Goal: Information Seeking & Learning: Find specific fact

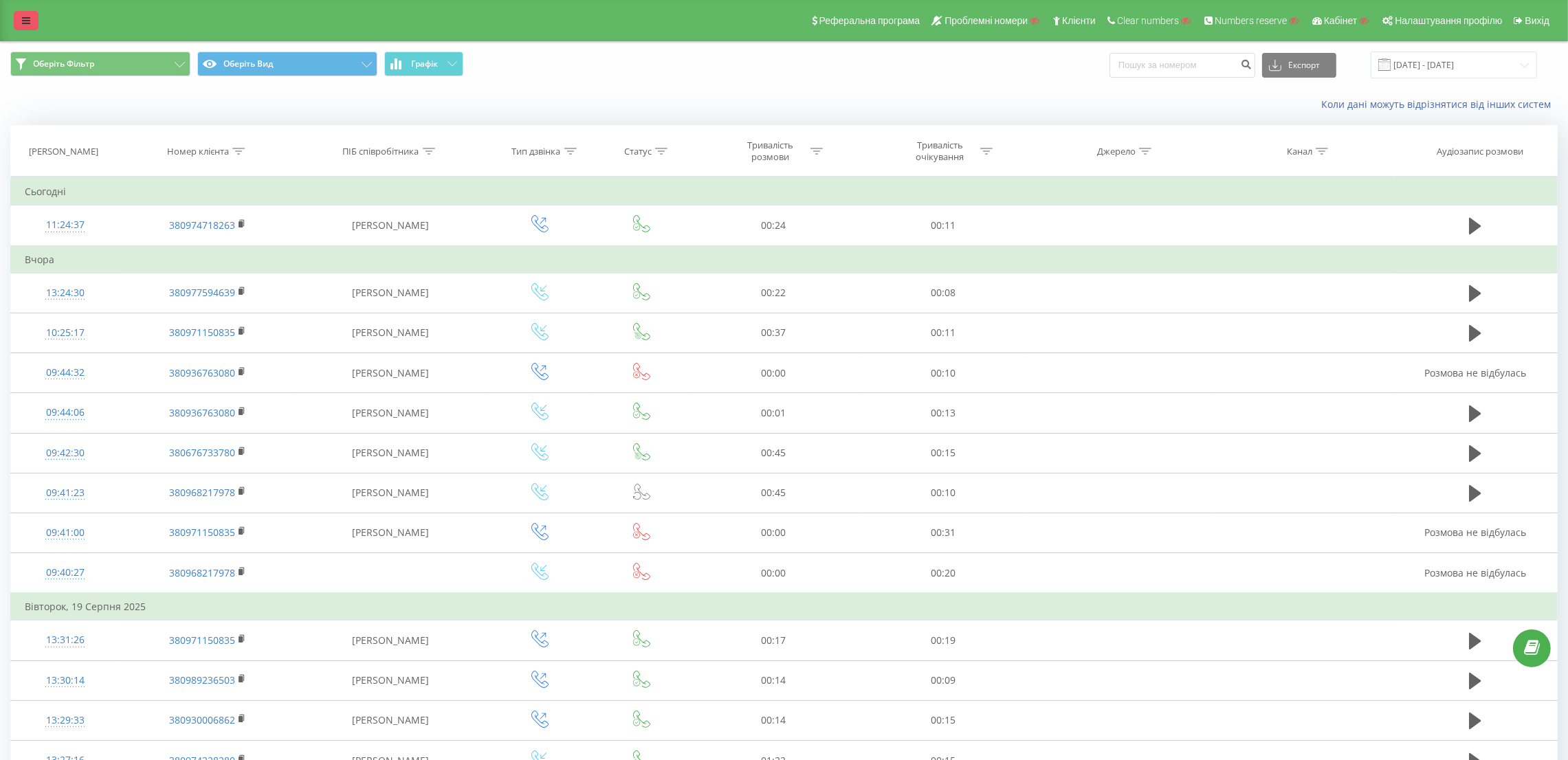
click at [26, 20] on icon at bounding box center [26, 20] width 9 height 9
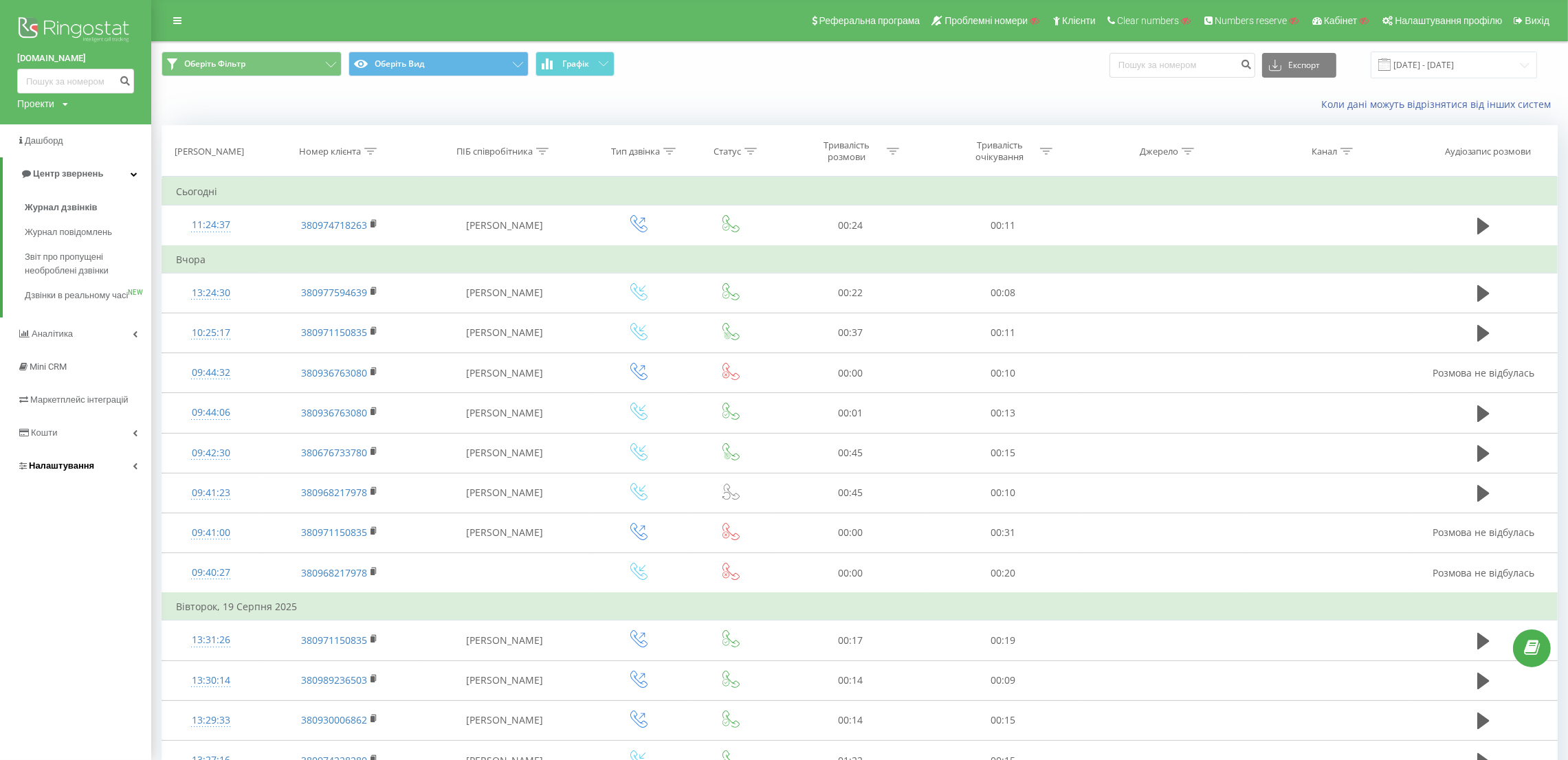
click at [118, 482] on link "Налаштування" at bounding box center [76, 466] width 151 height 33
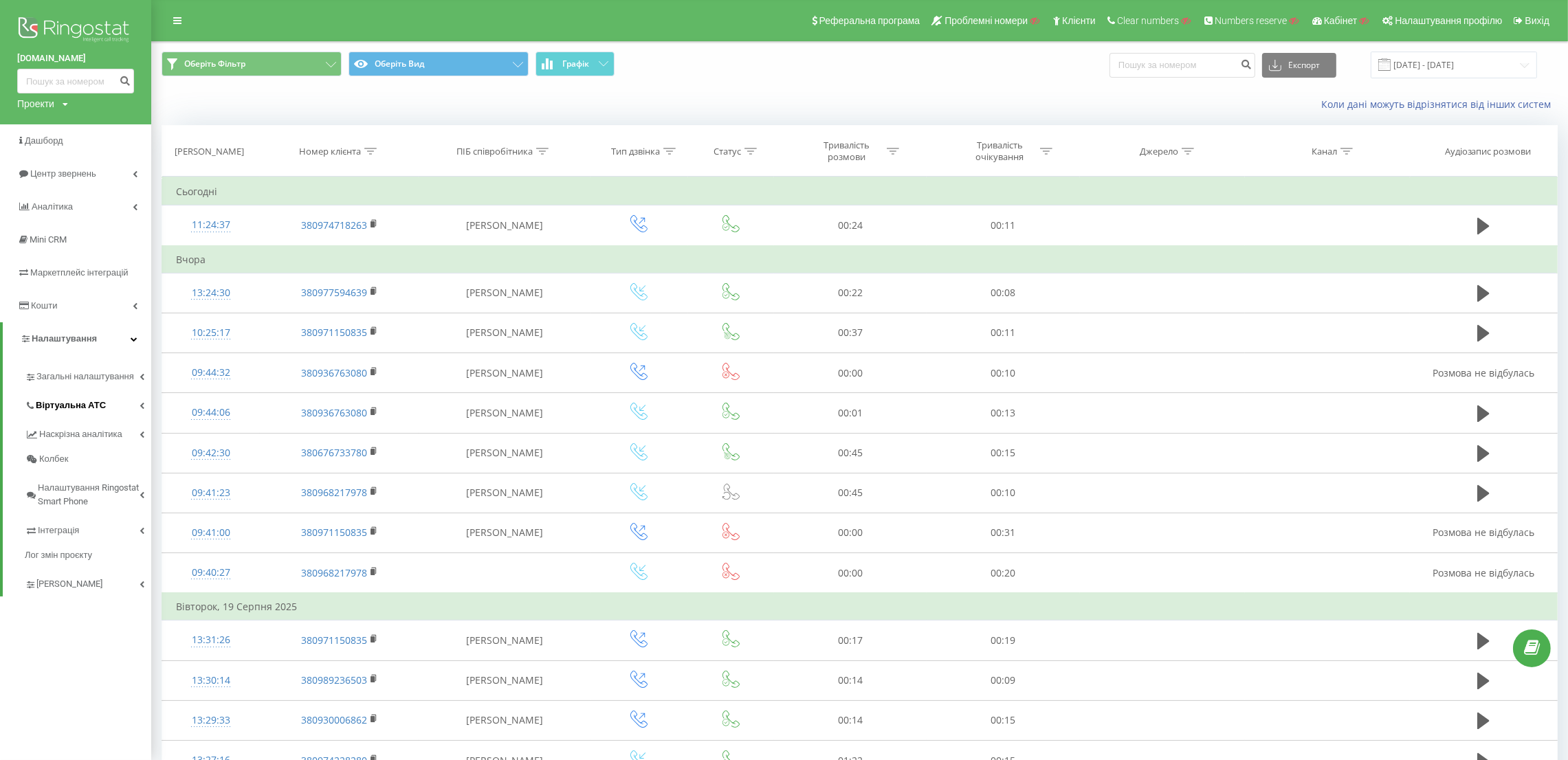
click at [114, 407] on link "Віртуальна АТС" at bounding box center [88, 402] width 127 height 29
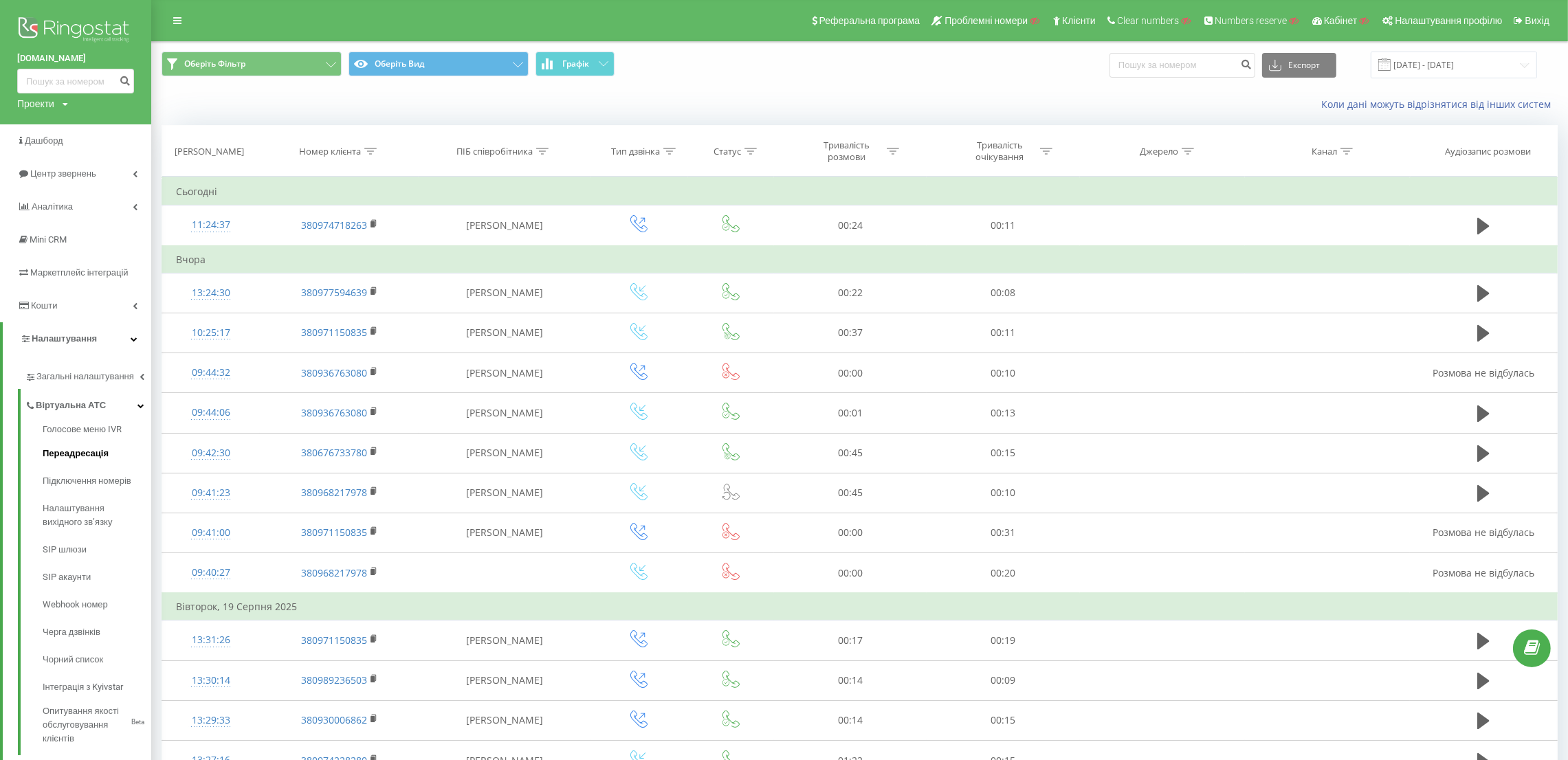
click at [86, 441] on link "Переадресація" at bounding box center [97, 453] width 109 height 28
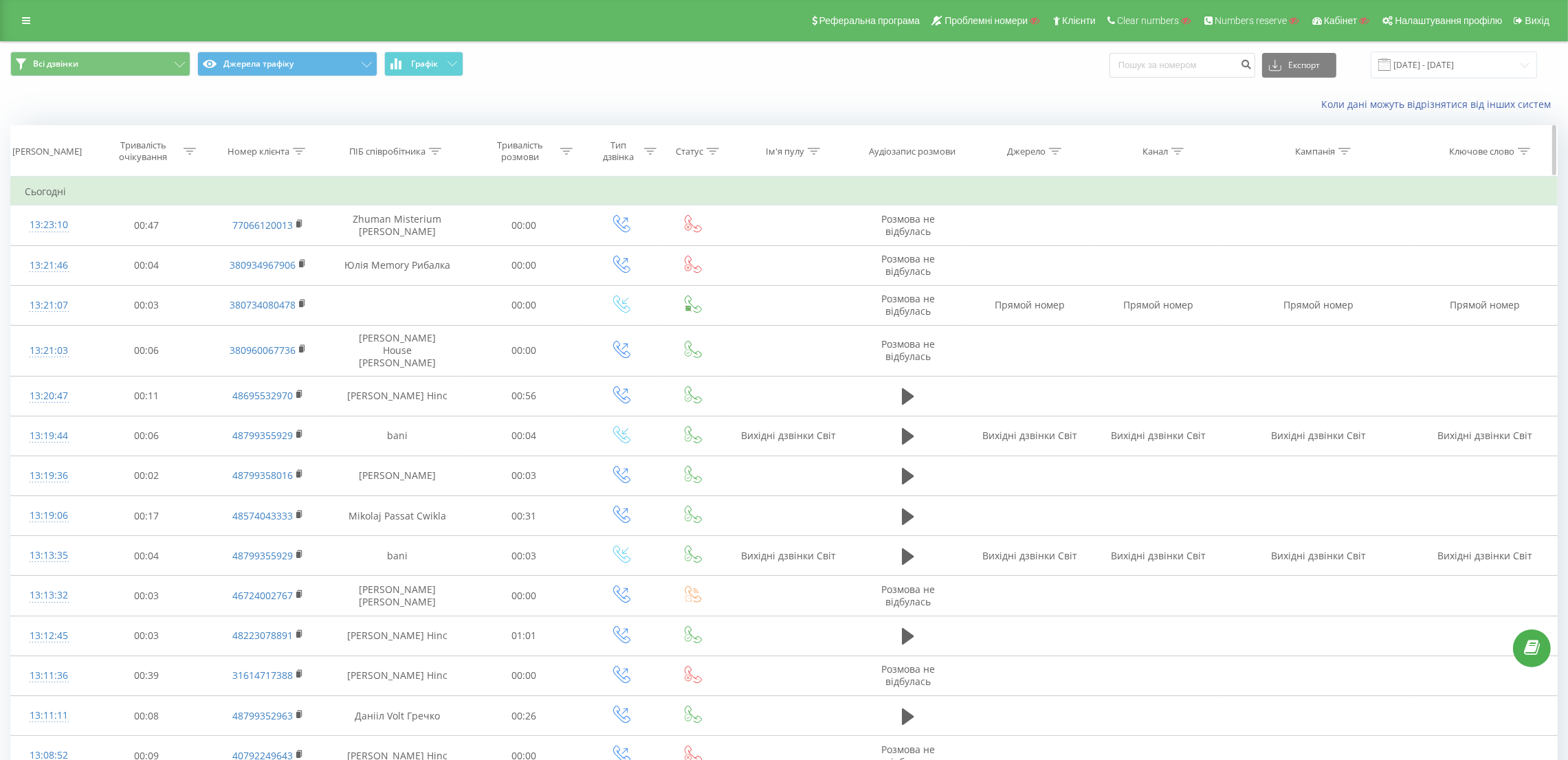
click at [300, 152] on icon at bounding box center [300, 151] width 12 height 7
click at [261, 247] on input "text" at bounding box center [269, 249] width 121 height 24
paste input "380960067736"
type input "380960067736"
click at [317, 283] on button "OK" at bounding box center [298, 277] width 59 height 17
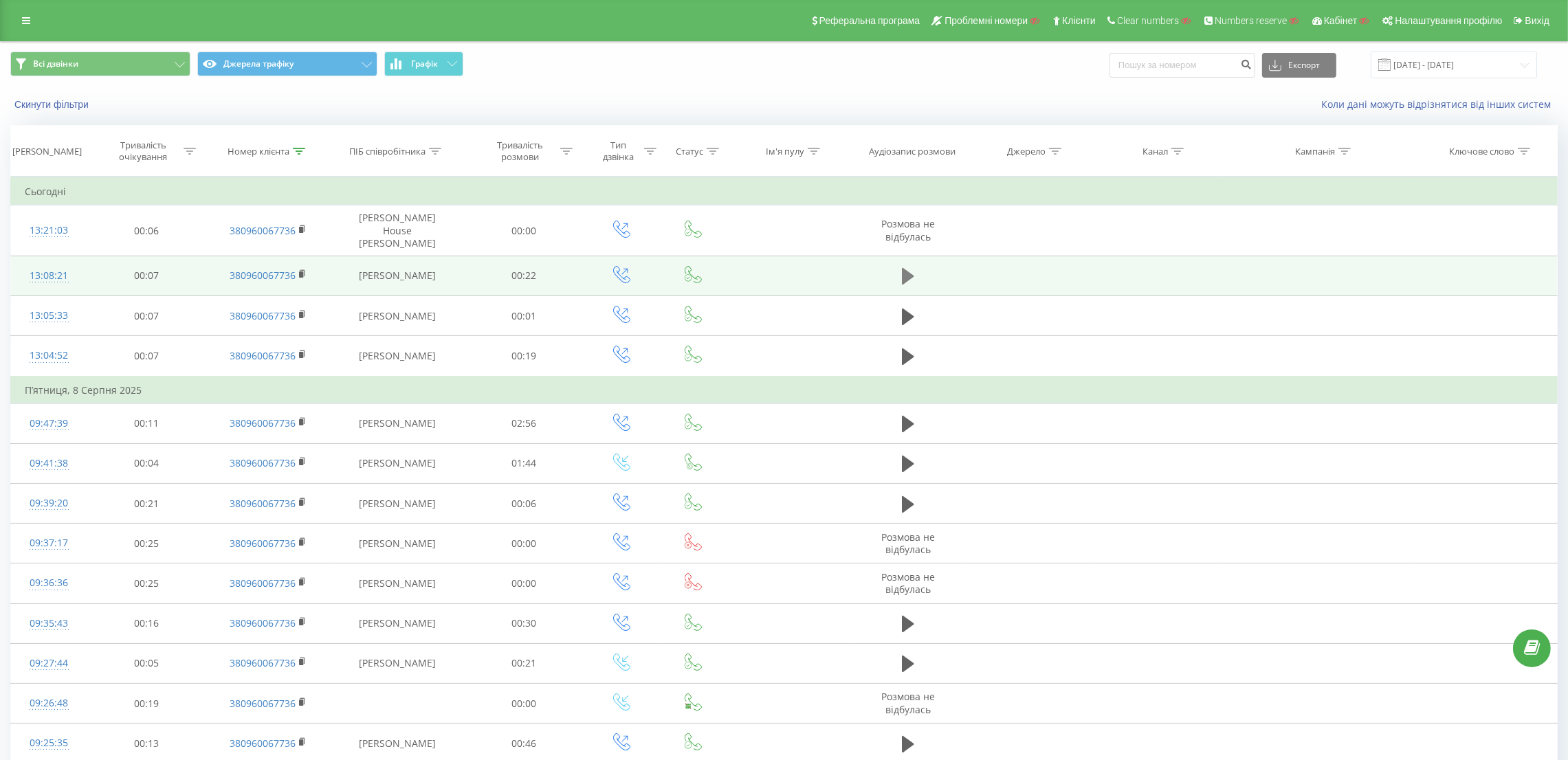
click at [902, 268] on icon at bounding box center [908, 276] width 12 height 16
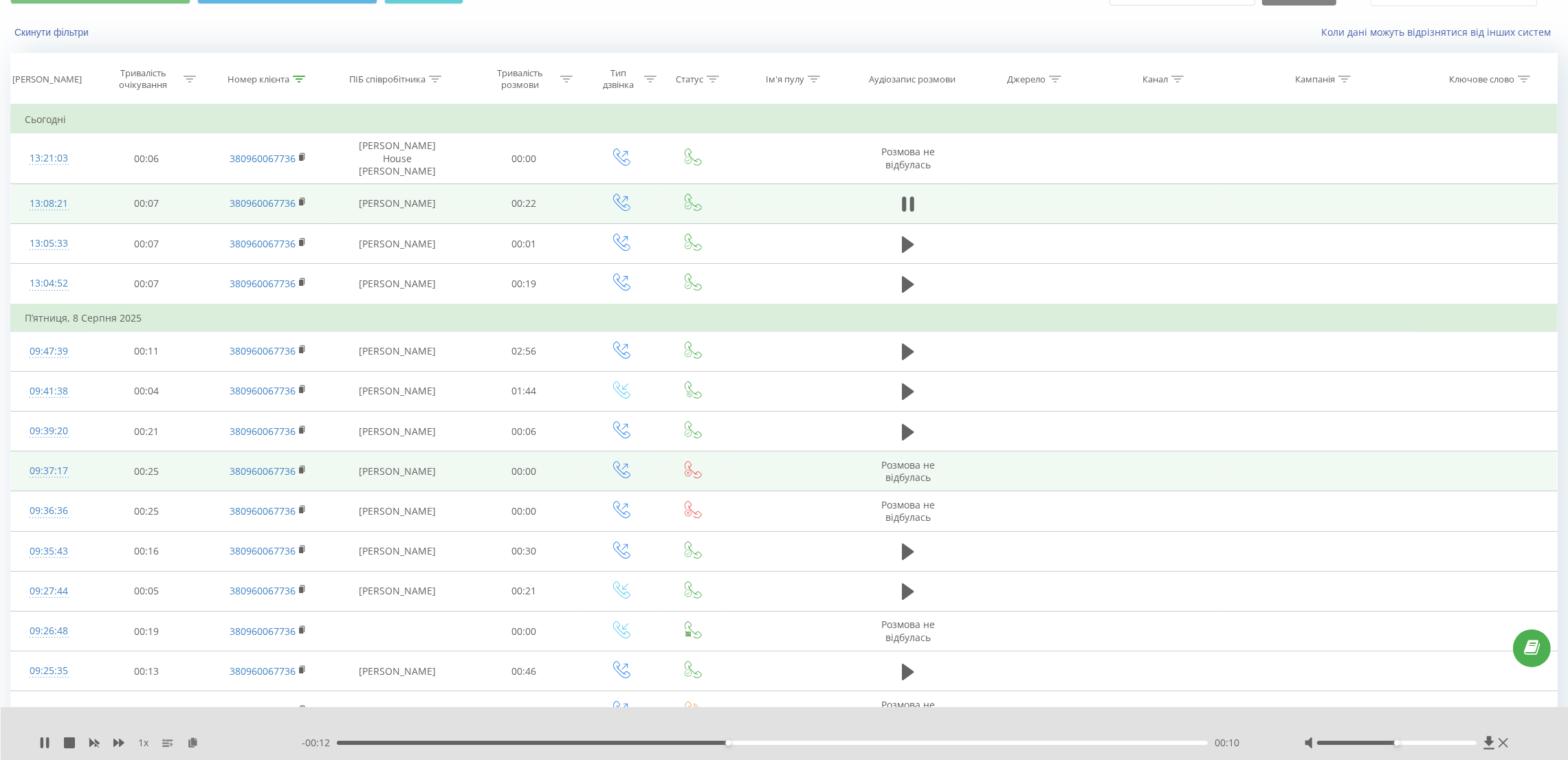
scroll to position [103, 0]
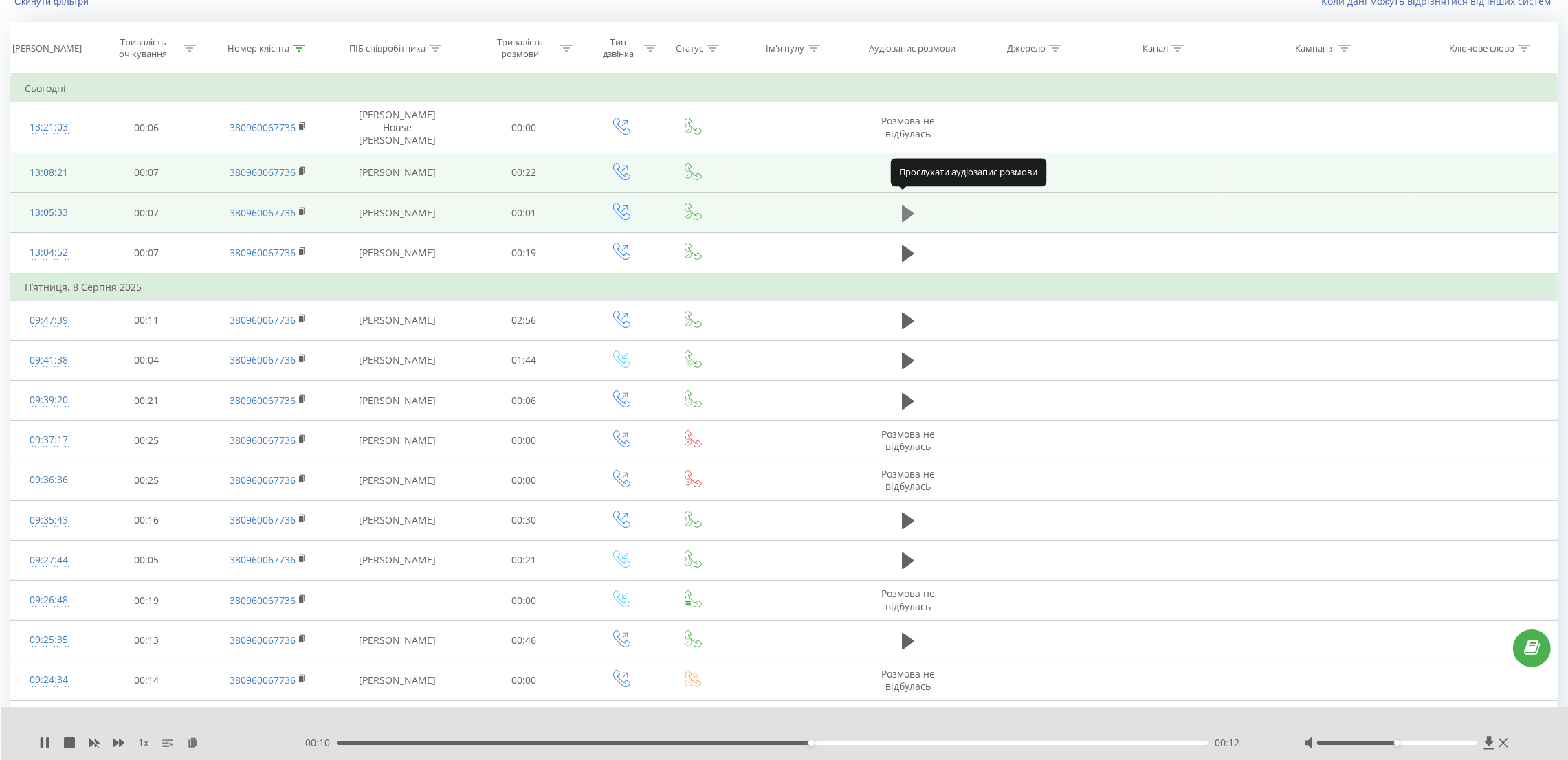
click at [905, 205] on icon at bounding box center [908, 212] width 12 height 16
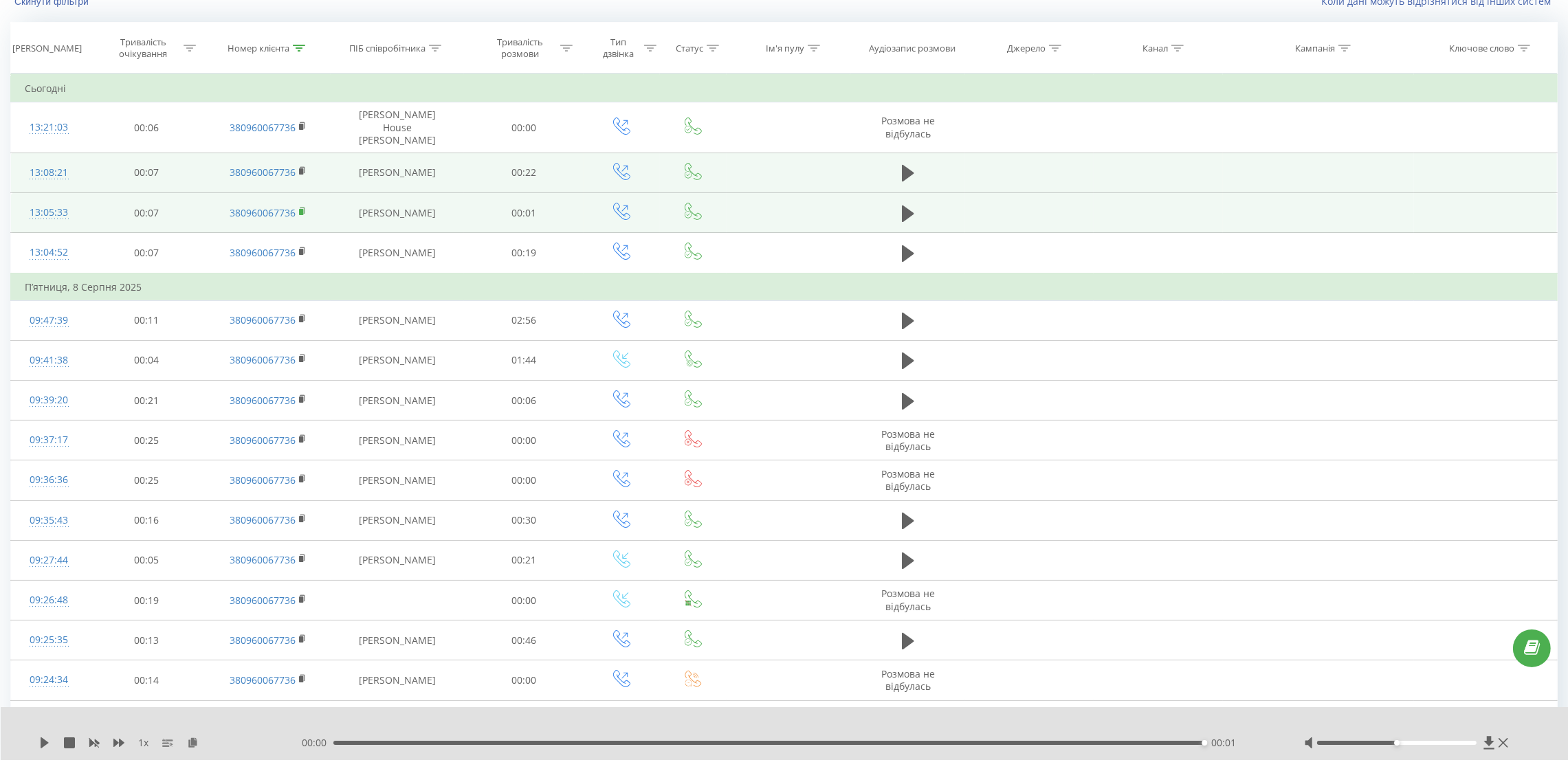
click at [301, 209] on rect at bounding box center [301, 212] width 4 height 6
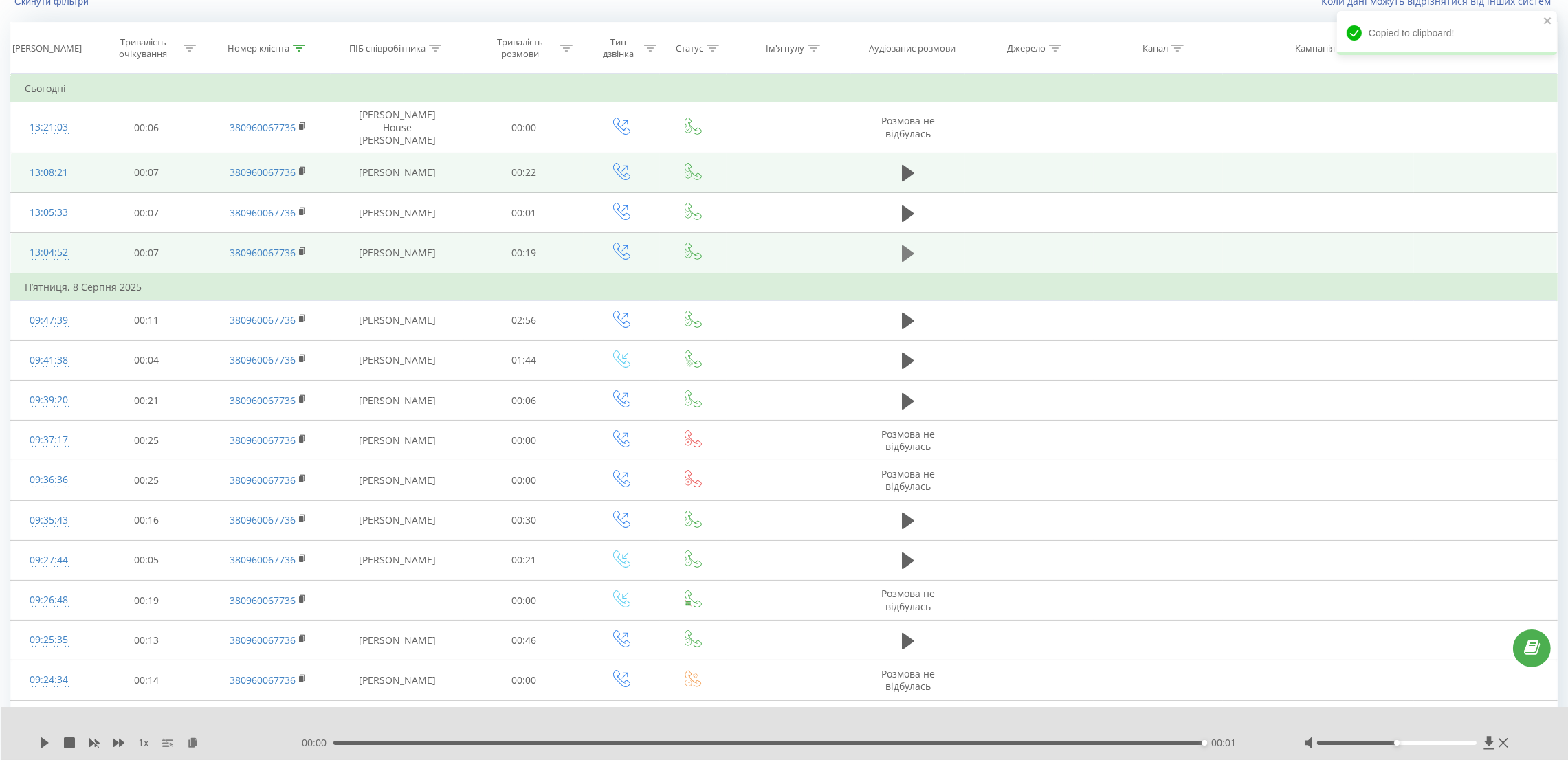
click at [901, 243] on button at bounding box center [908, 253] width 21 height 21
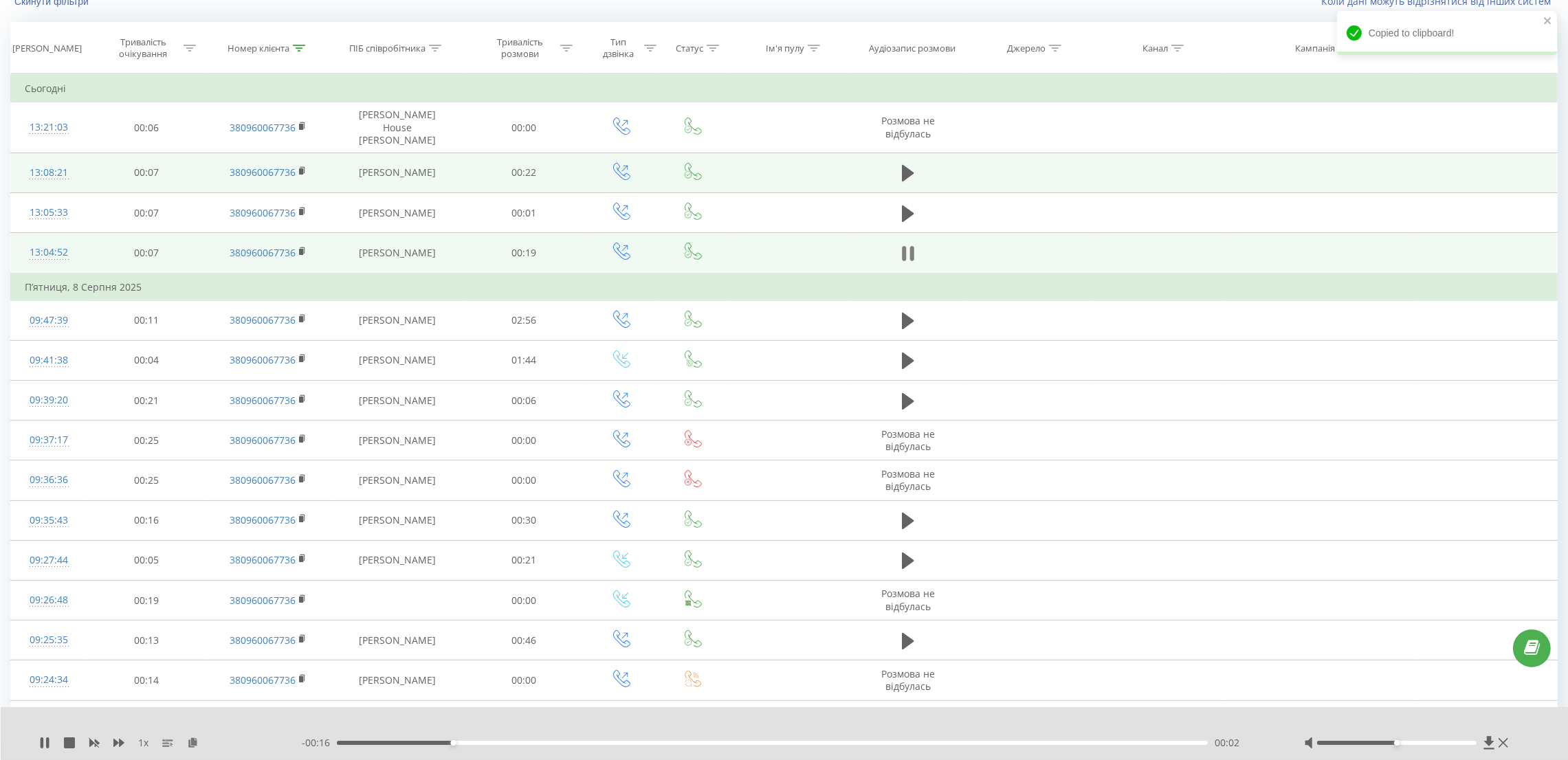
scroll to position [0, 0]
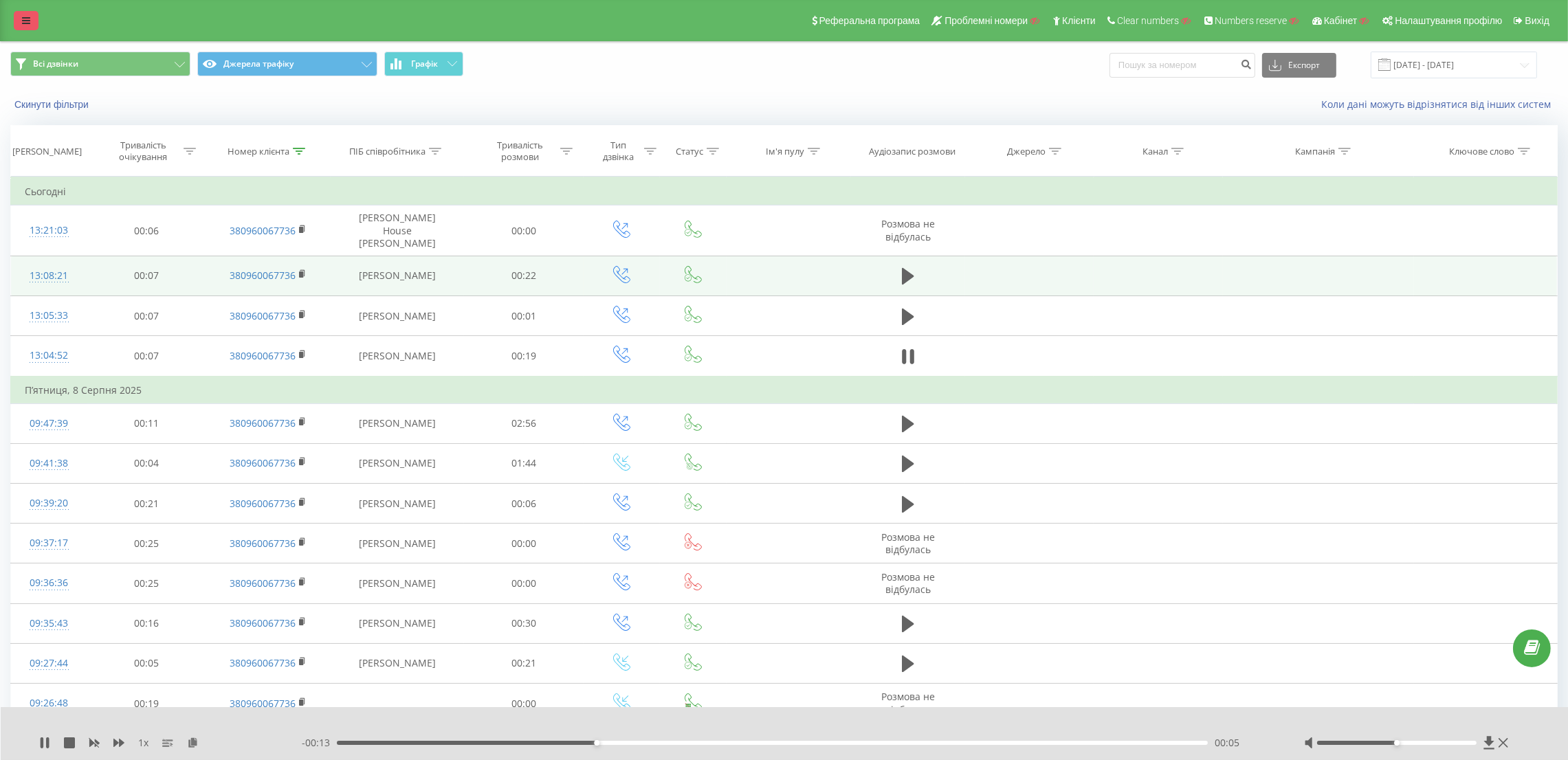
click at [28, 22] on icon at bounding box center [26, 20] width 9 height 9
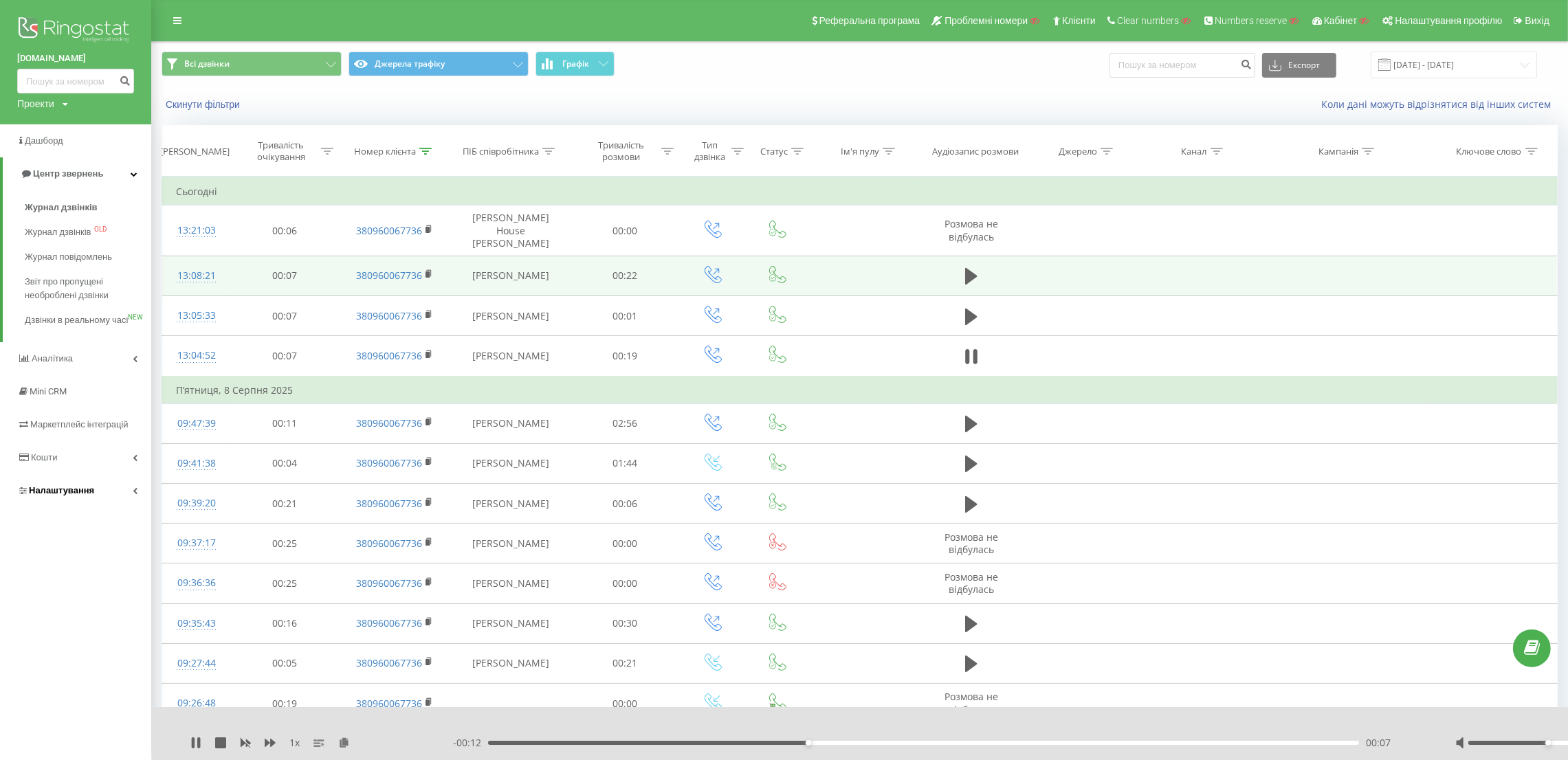
click at [97, 500] on link "Налаштування" at bounding box center [76, 490] width 151 height 33
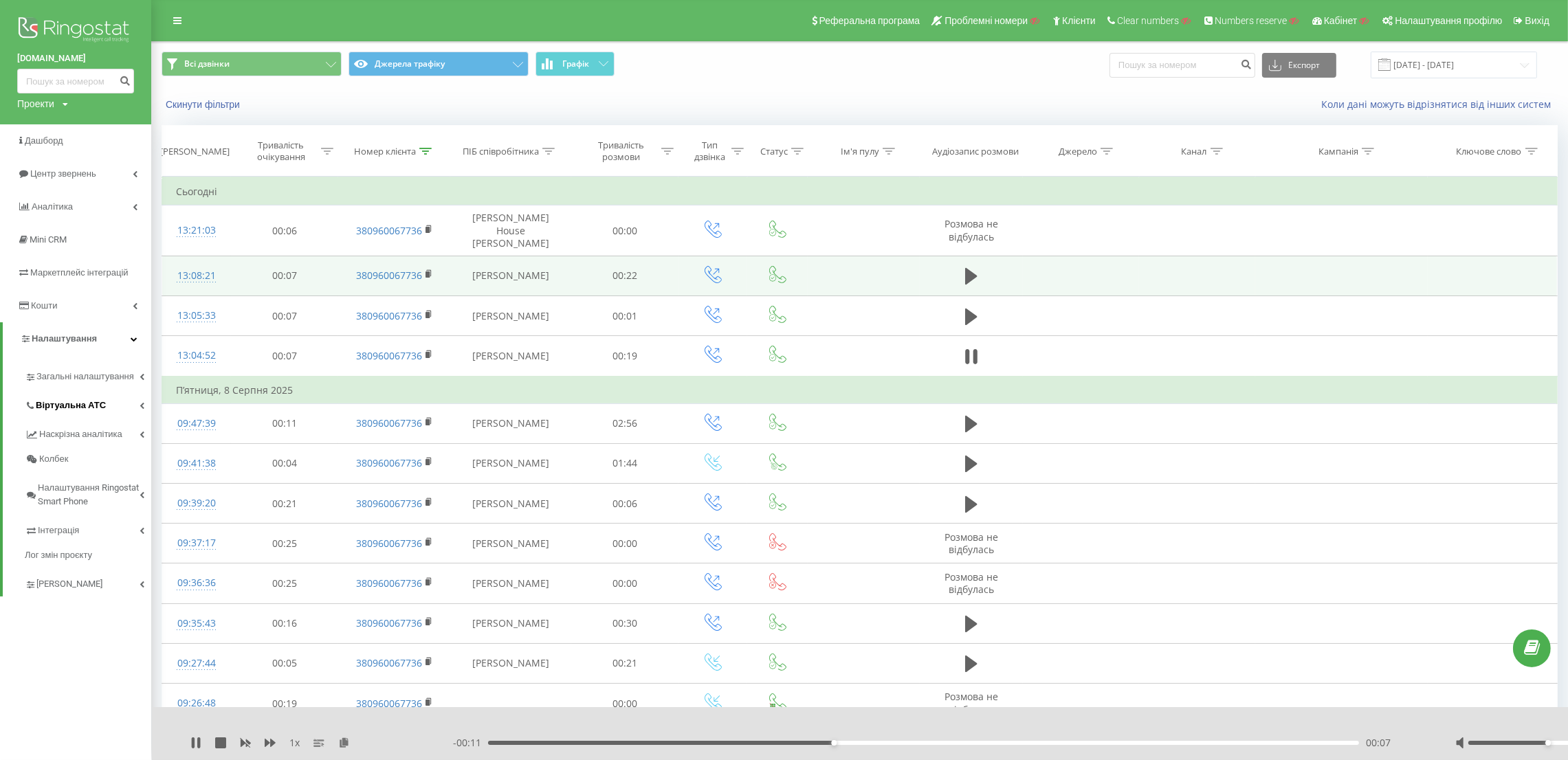
click at [84, 400] on span "Віртуальна АТС" at bounding box center [70, 405] width 70 height 14
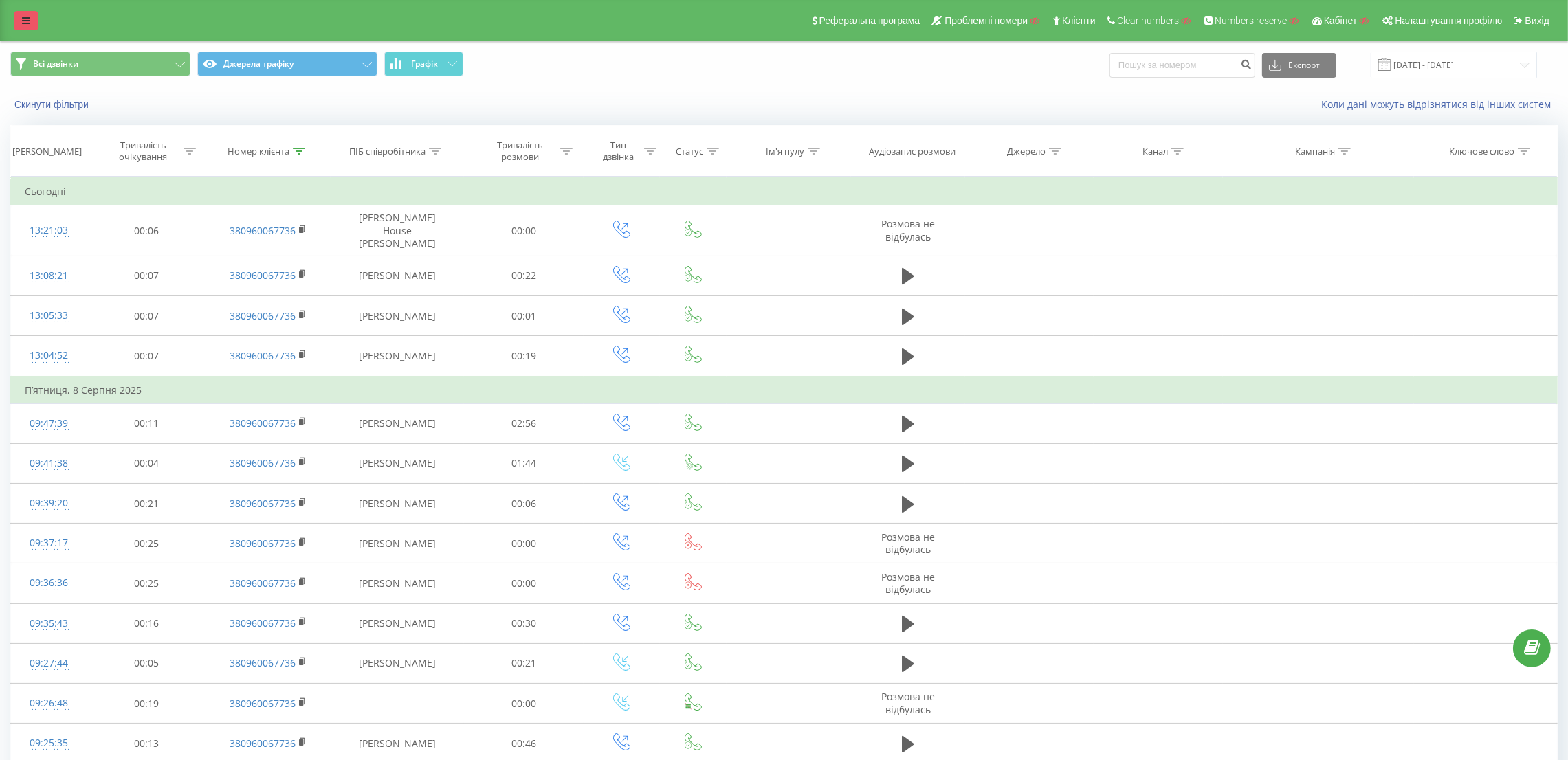
click at [26, 17] on icon at bounding box center [26, 20] width 9 height 9
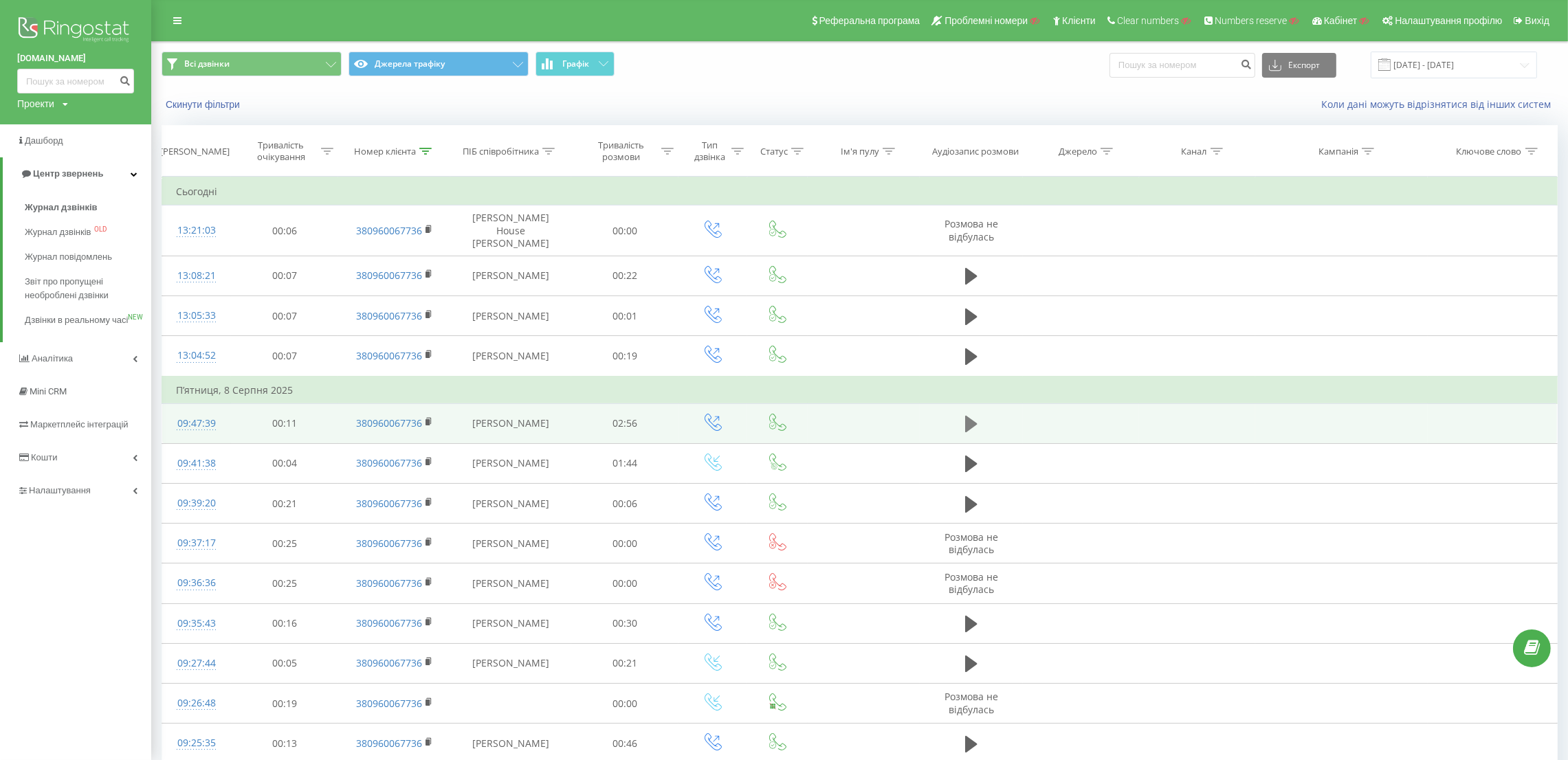
click at [973, 416] on icon at bounding box center [971, 423] width 12 height 16
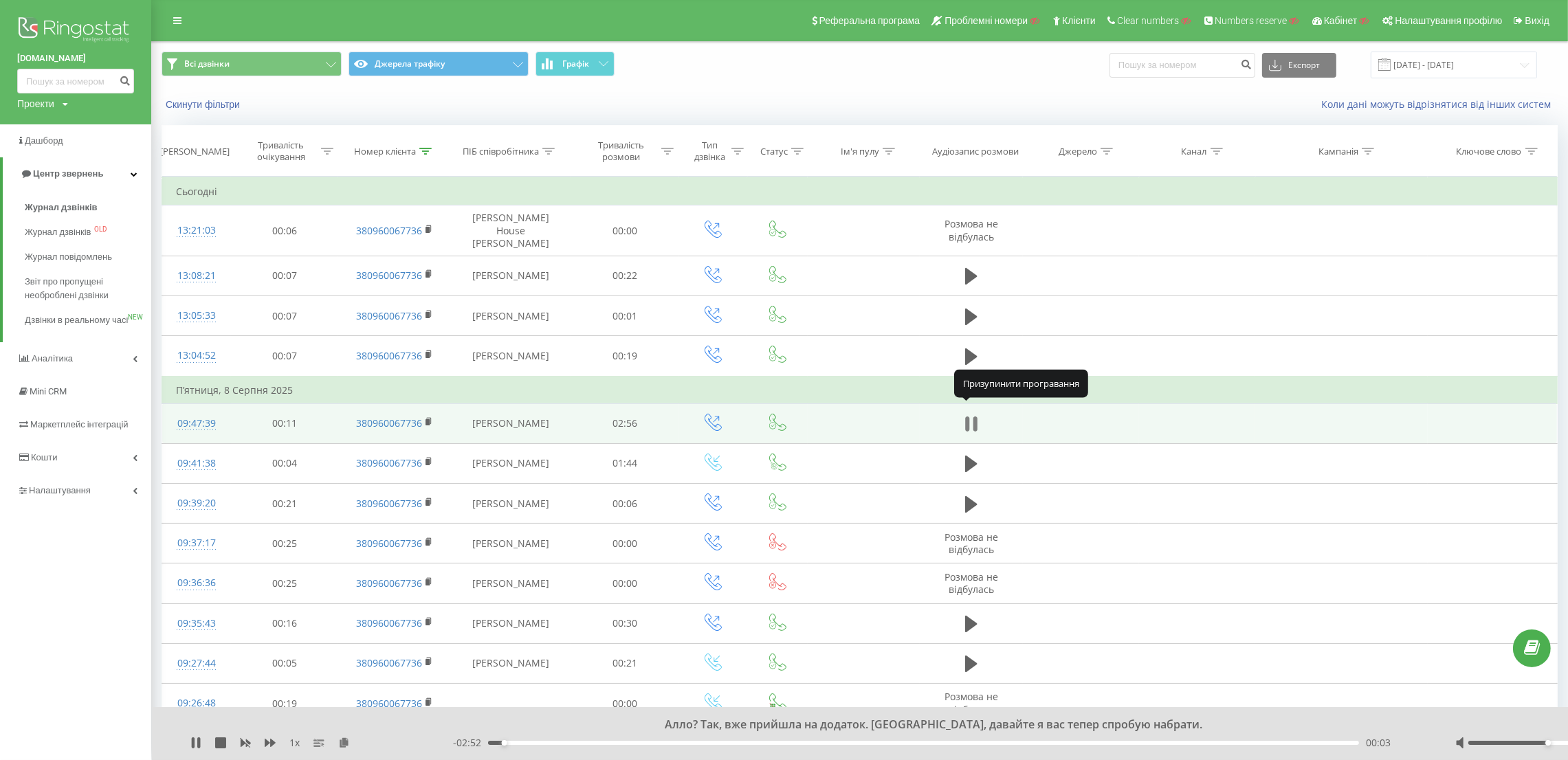
click at [970, 414] on icon at bounding box center [971, 423] width 12 height 19
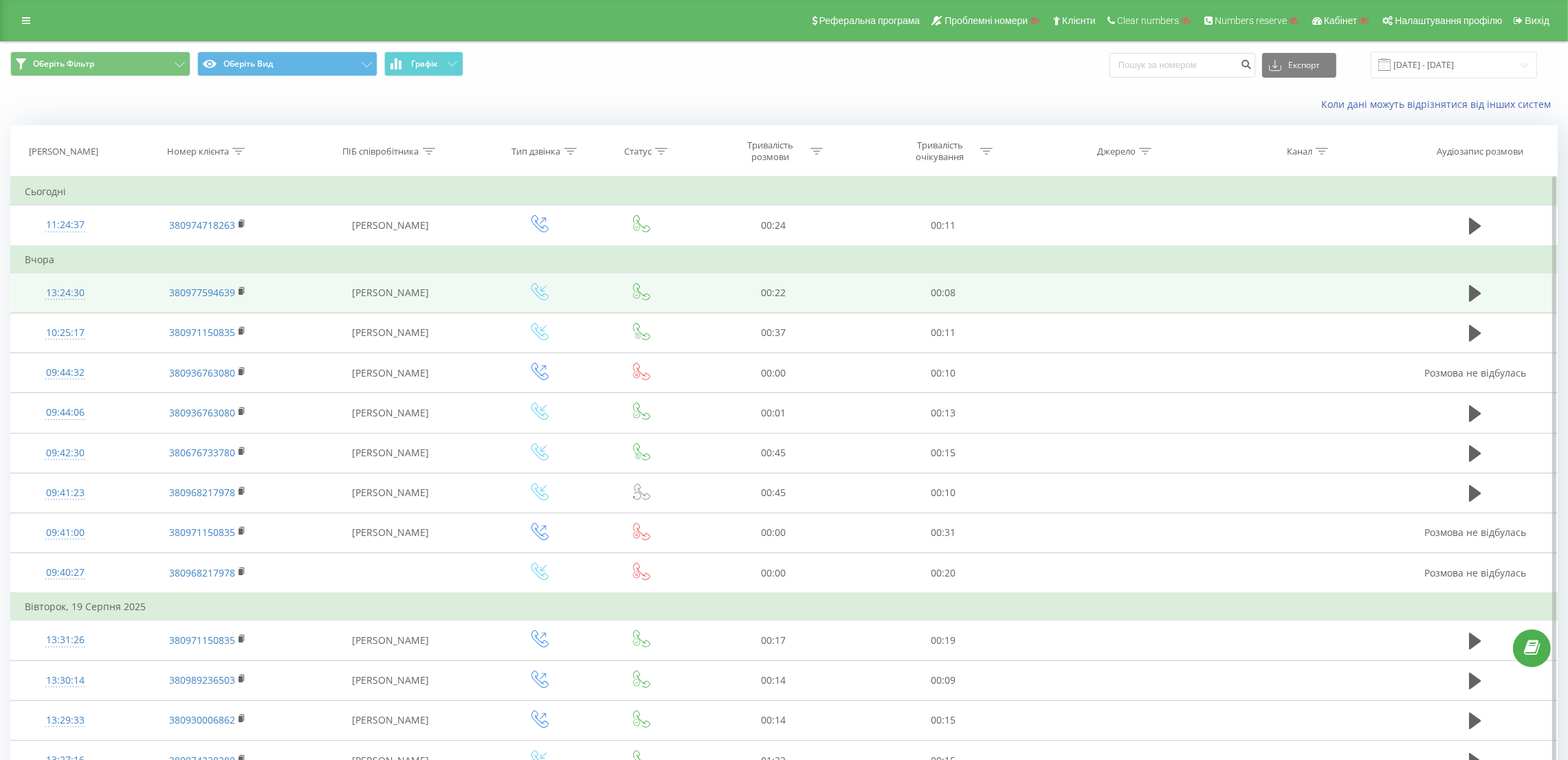
click at [55, 295] on div "13:24:30" at bounding box center [65, 293] width 80 height 27
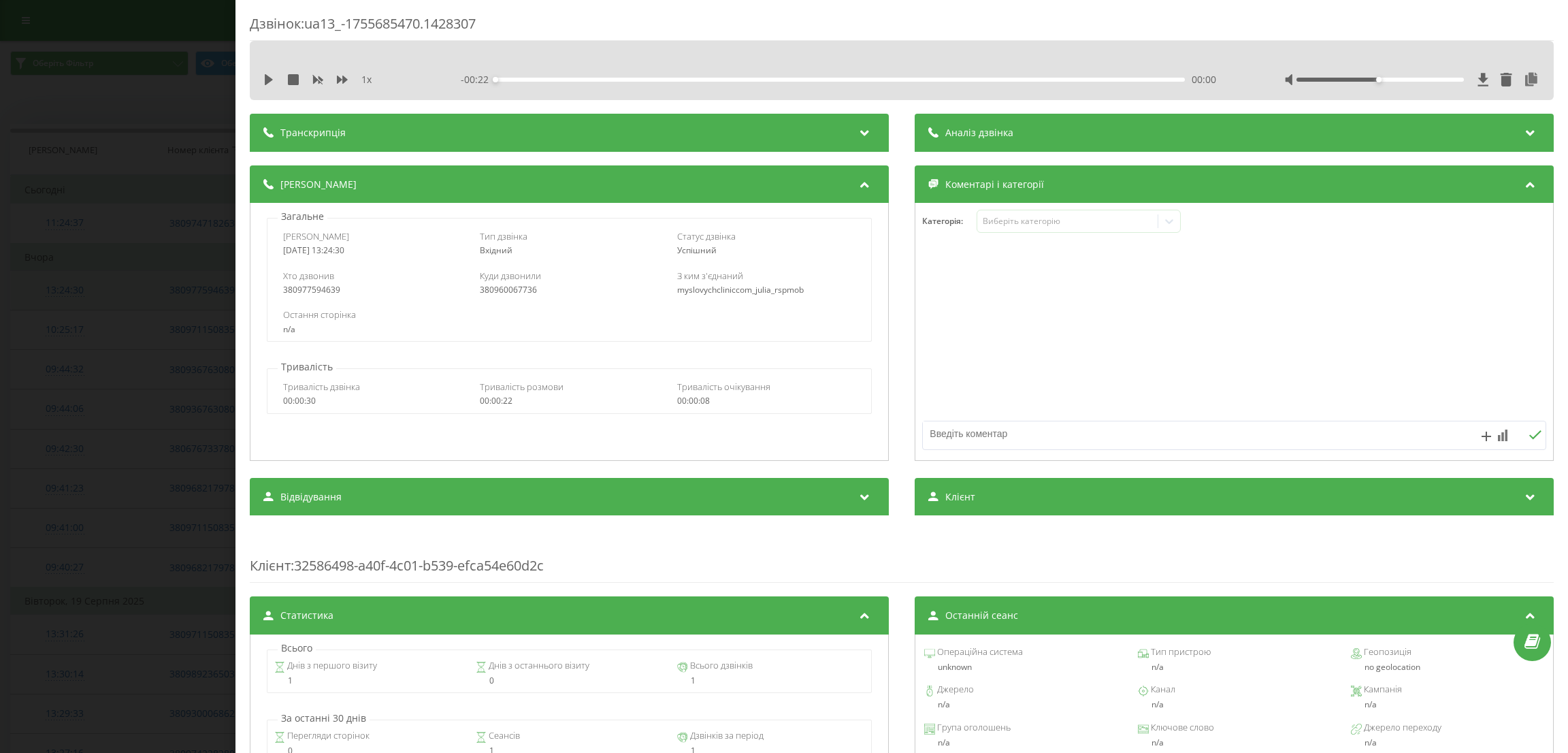
click at [54, 292] on div "Дзвінок : ua13_-1755685470.1428307 1 x - 00:22 00:00 00:00 Транскрипція Для AI-…" at bounding box center [784, 376] width 1568 height 753
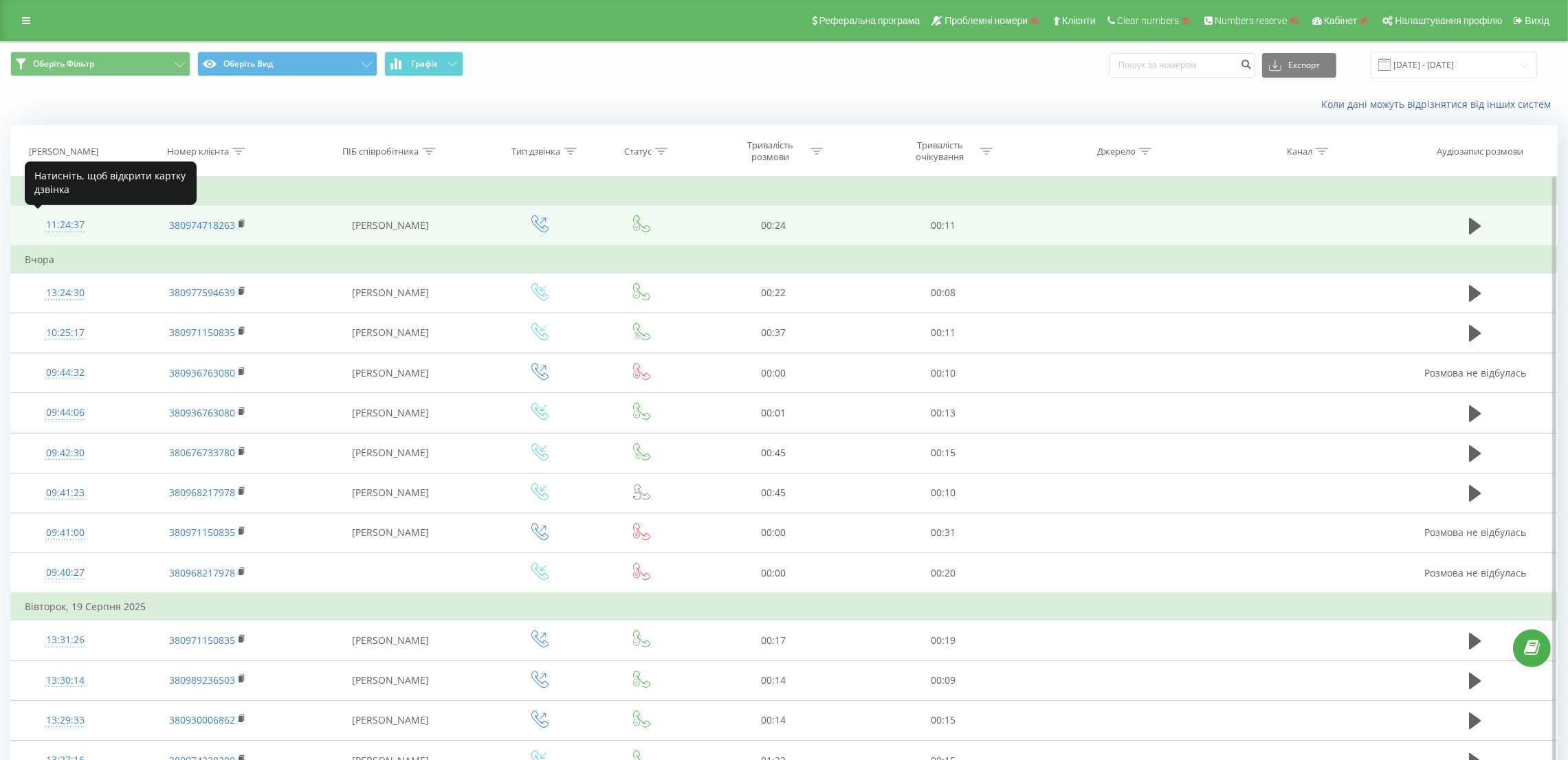
click at [78, 223] on div "11:24:37" at bounding box center [65, 225] width 80 height 27
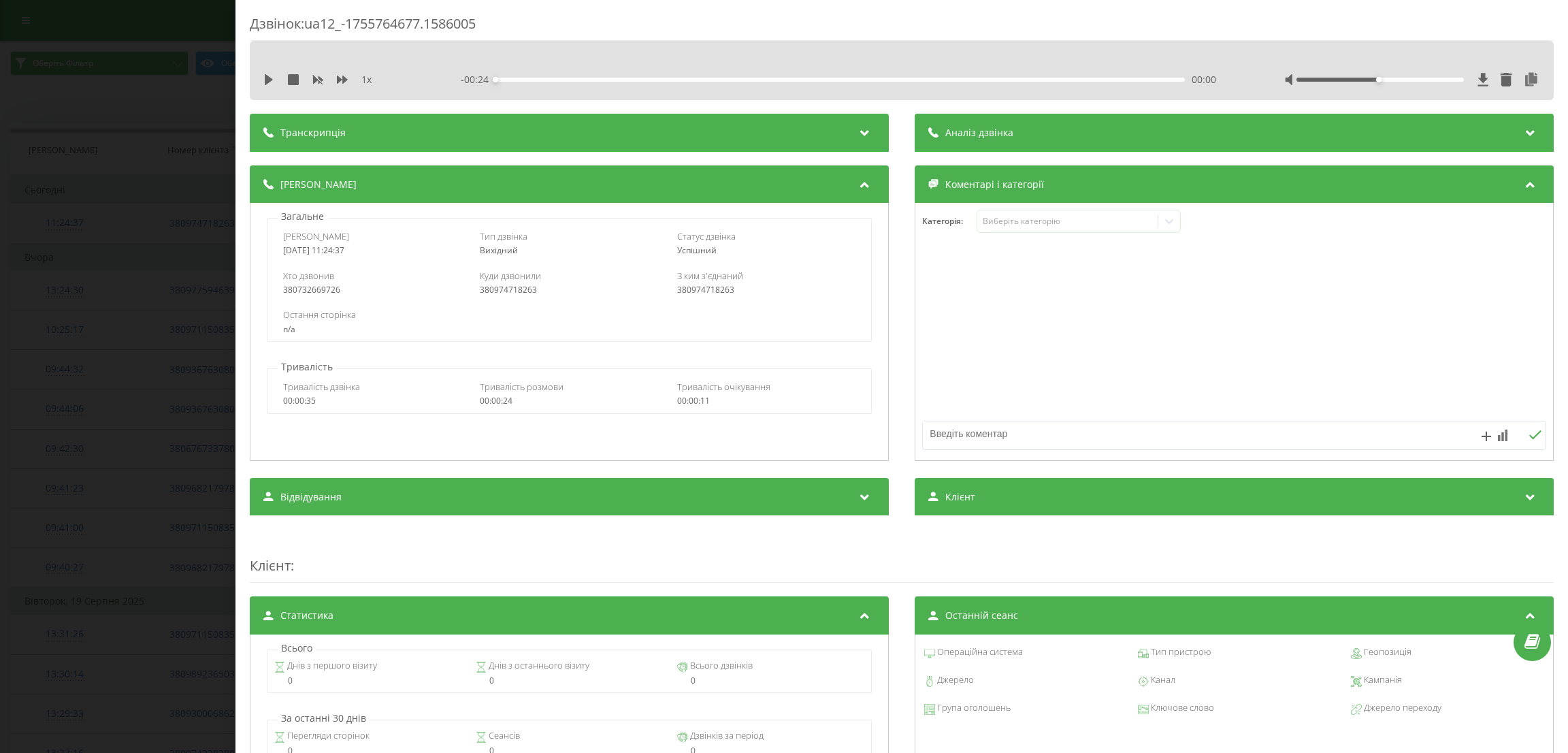
click at [77, 221] on div "Дзвінок : ua12_-1755764677.1586005 1 x - 00:24 00:00 00:00 Транскрипція Для AI-…" at bounding box center [784, 376] width 1568 height 753
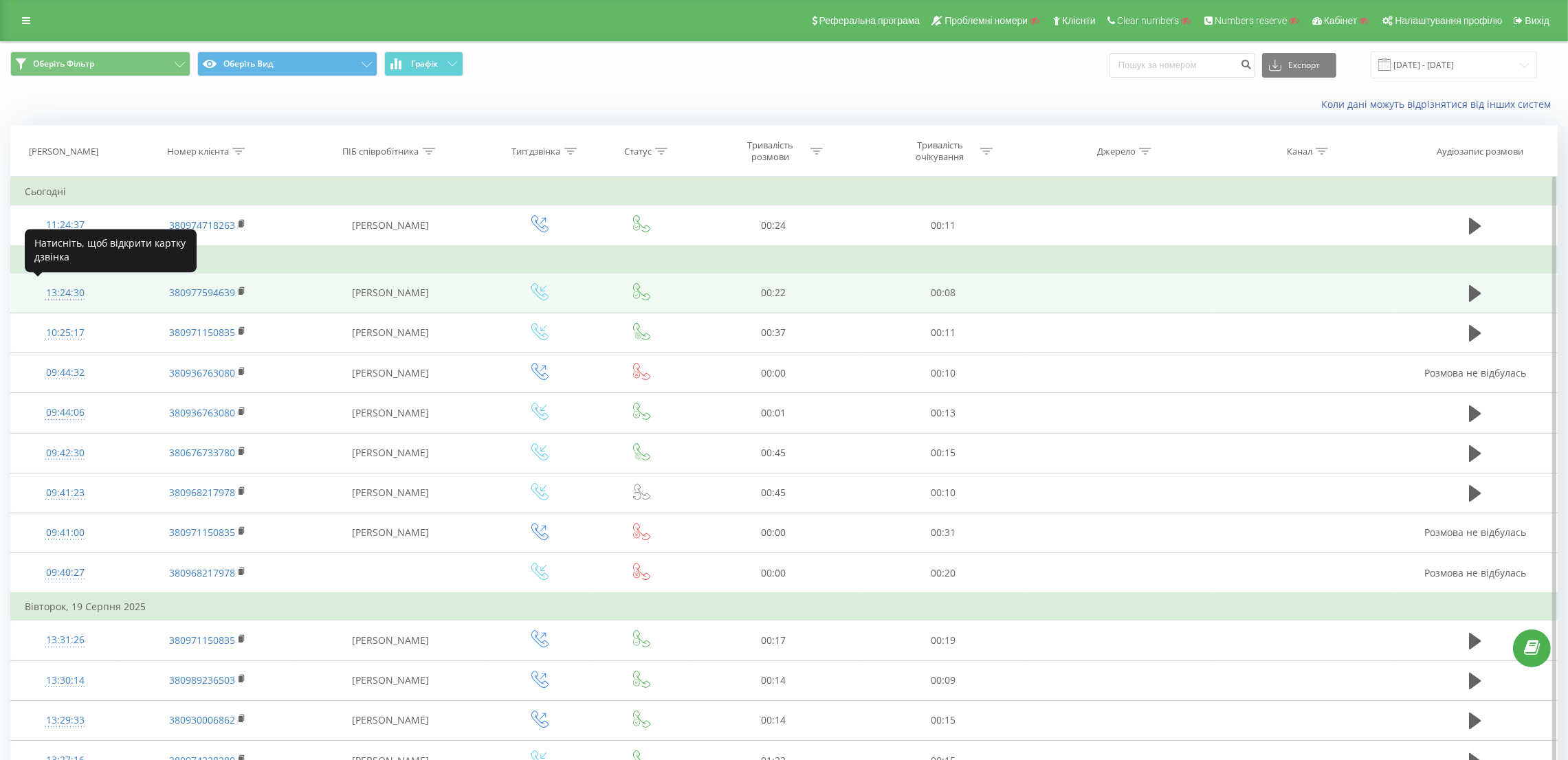
click at [87, 300] on div "13:24:30" at bounding box center [65, 293] width 80 height 27
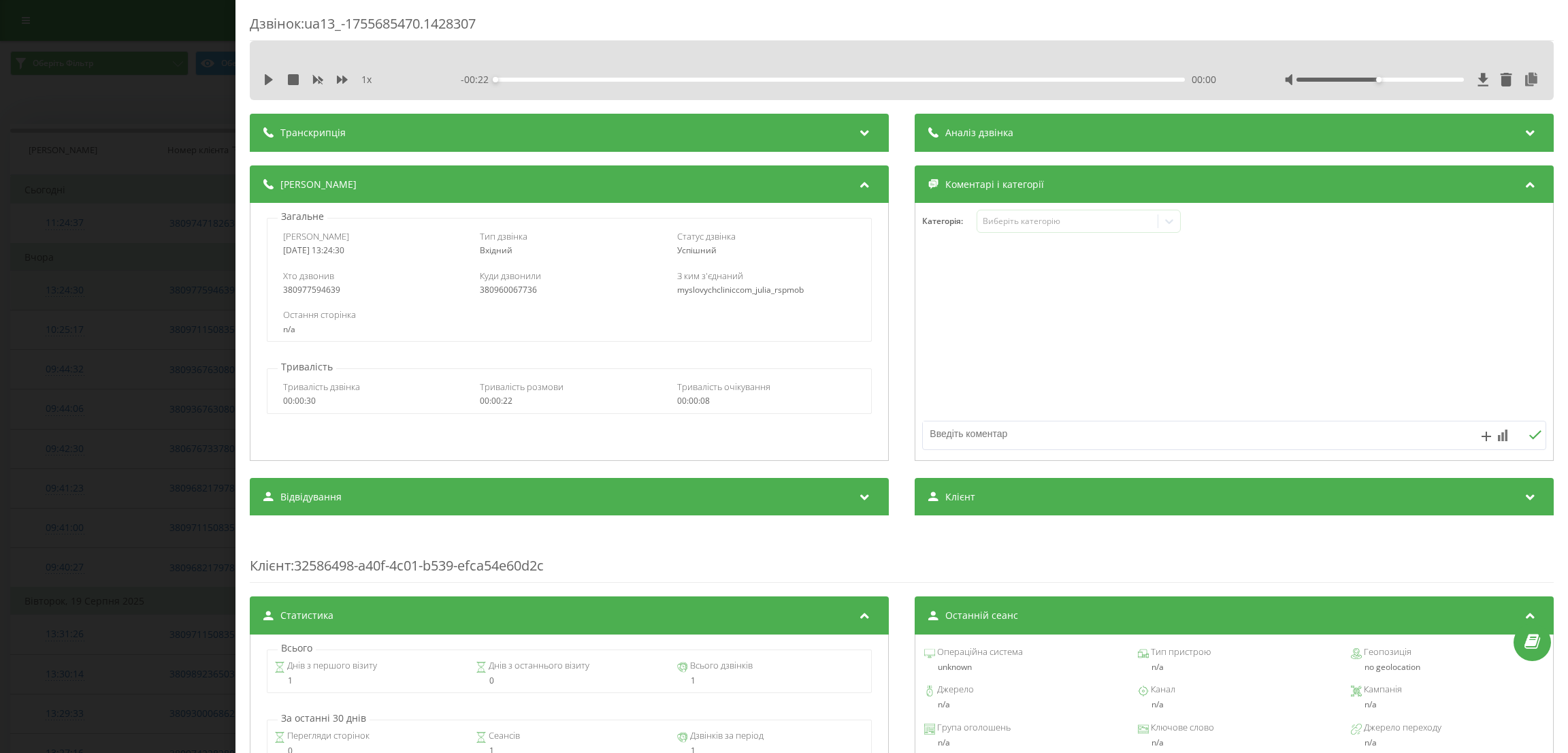
click at [86, 298] on div "Дзвінок : ua13_-1755685470.1428307 1 x - 00:22 00:00 00:00 Транскрипція Для AI-…" at bounding box center [784, 376] width 1568 height 753
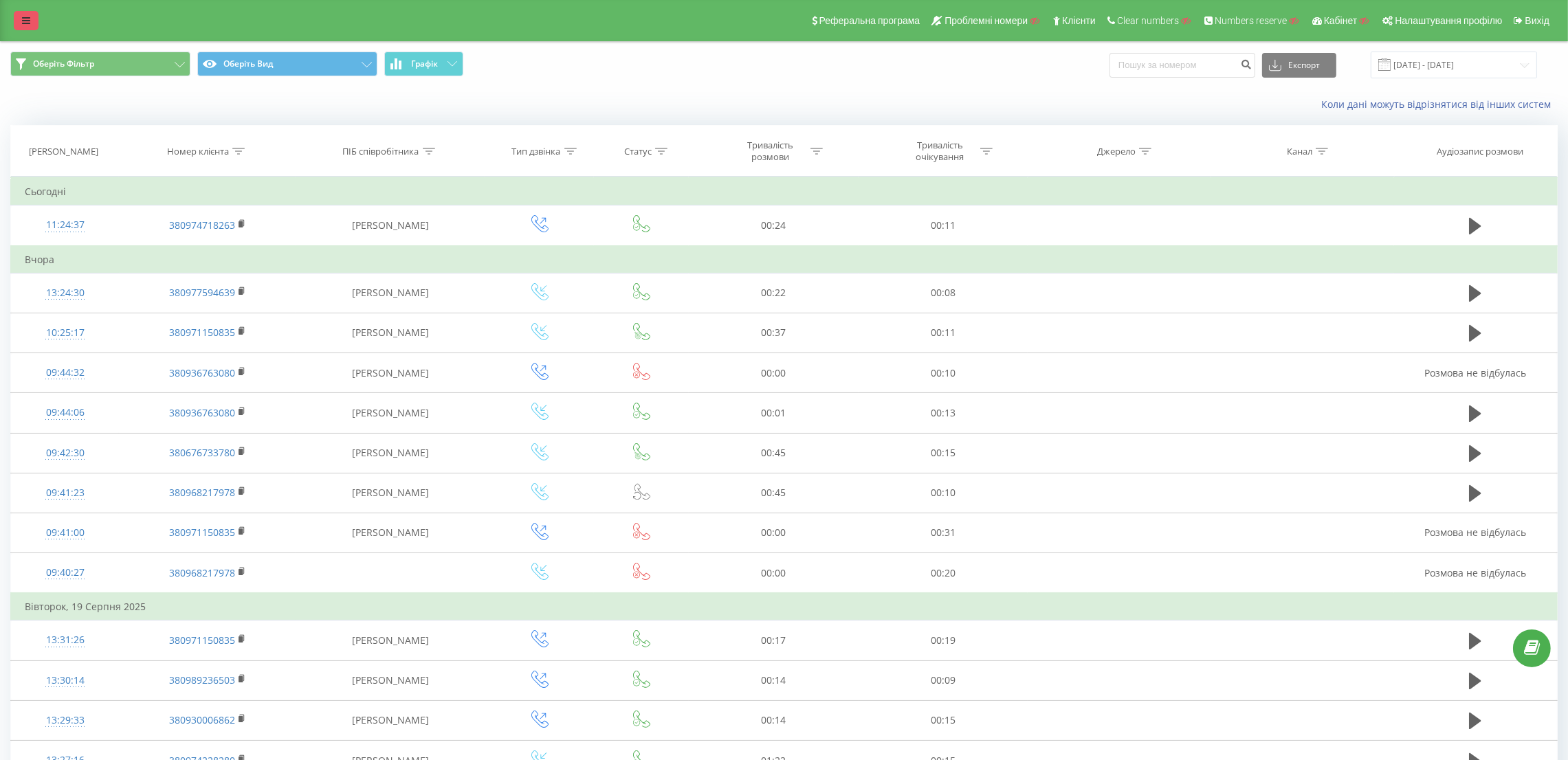
click at [31, 14] on link at bounding box center [26, 20] width 25 height 19
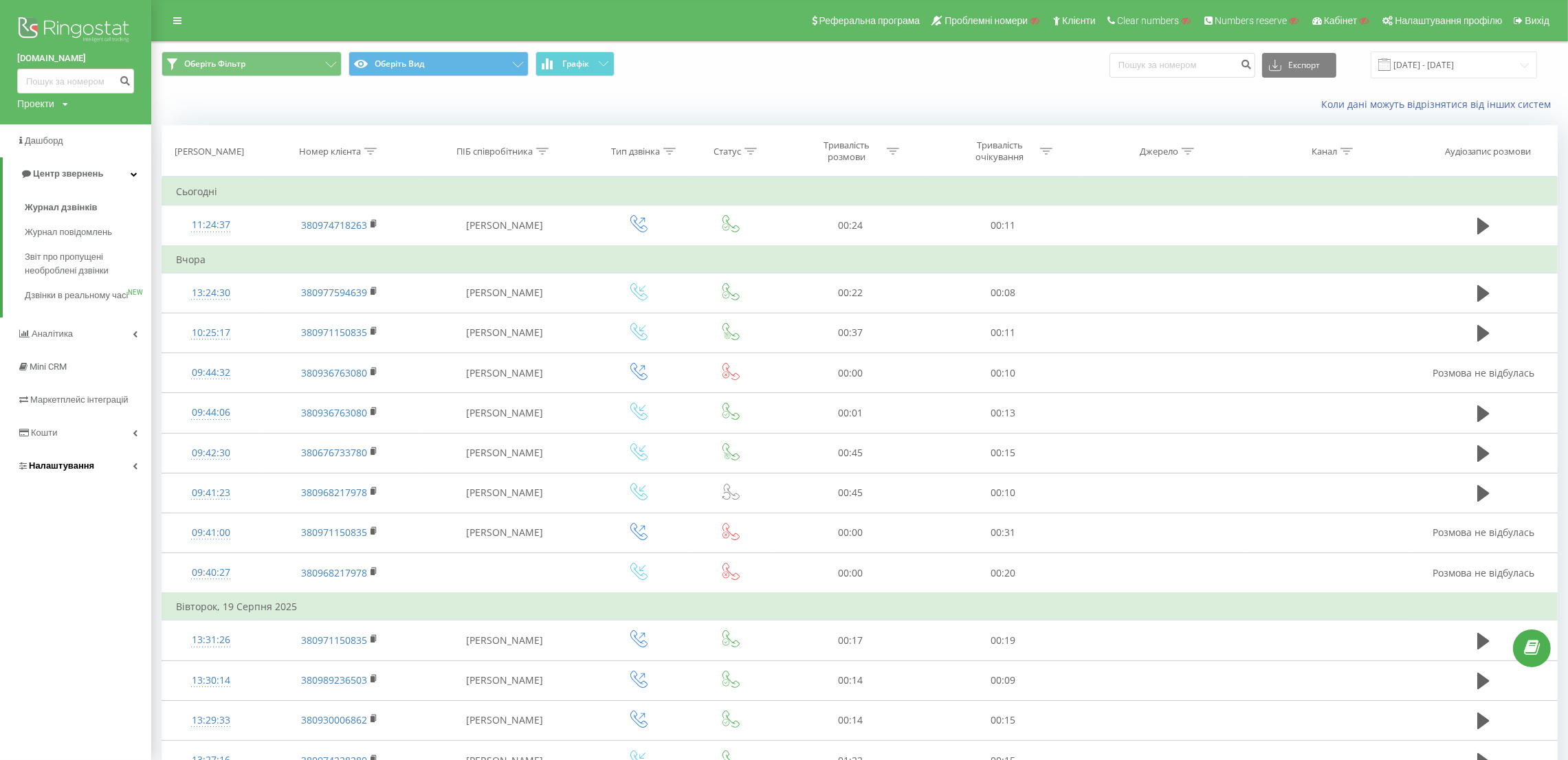
click at [94, 474] on link "Налаштування" at bounding box center [76, 466] width 151 height 33
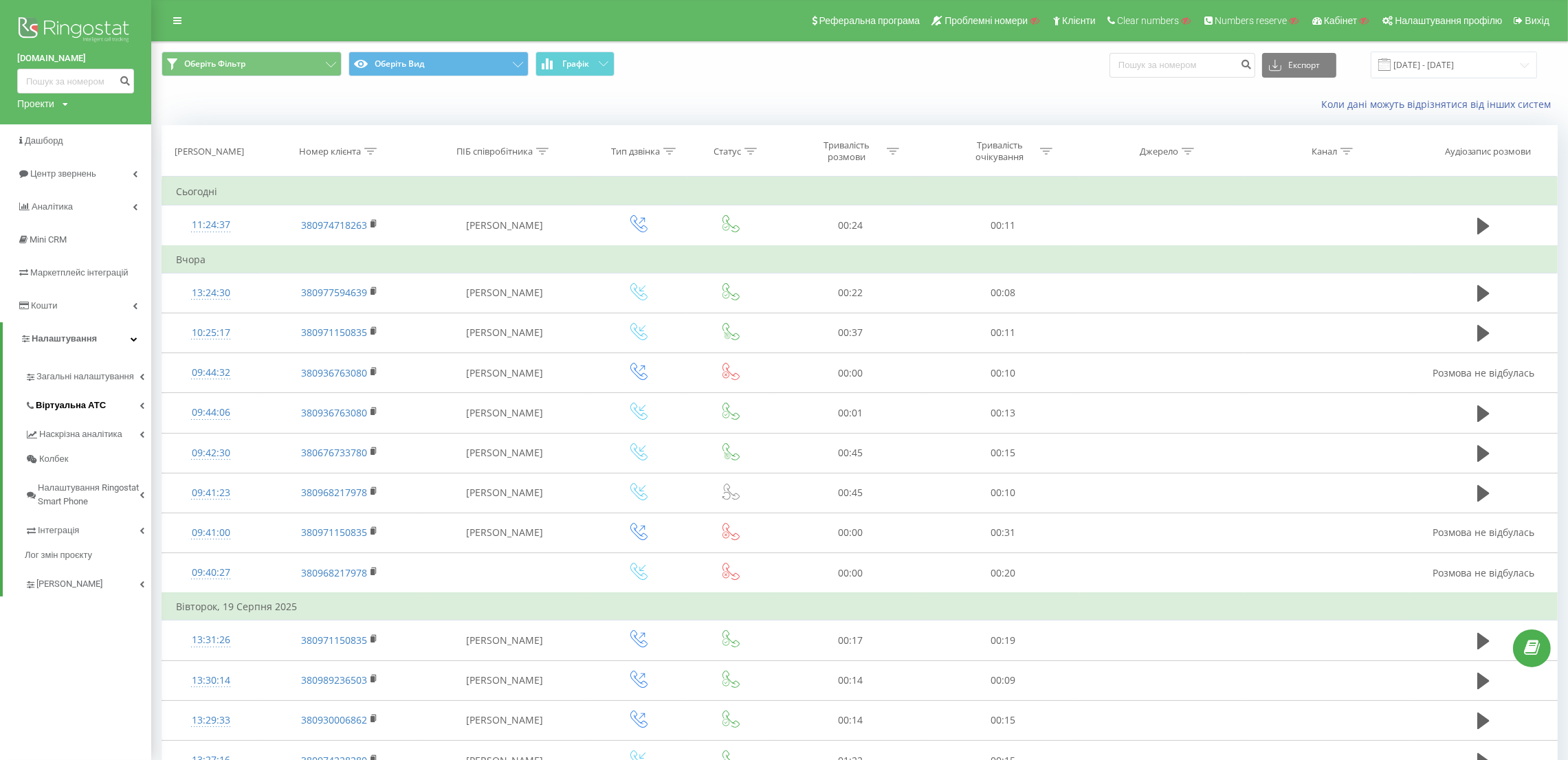
click at [92, 409] on span "Віртуальна АТС" at bounding box center [70, 405] width 70 height 14
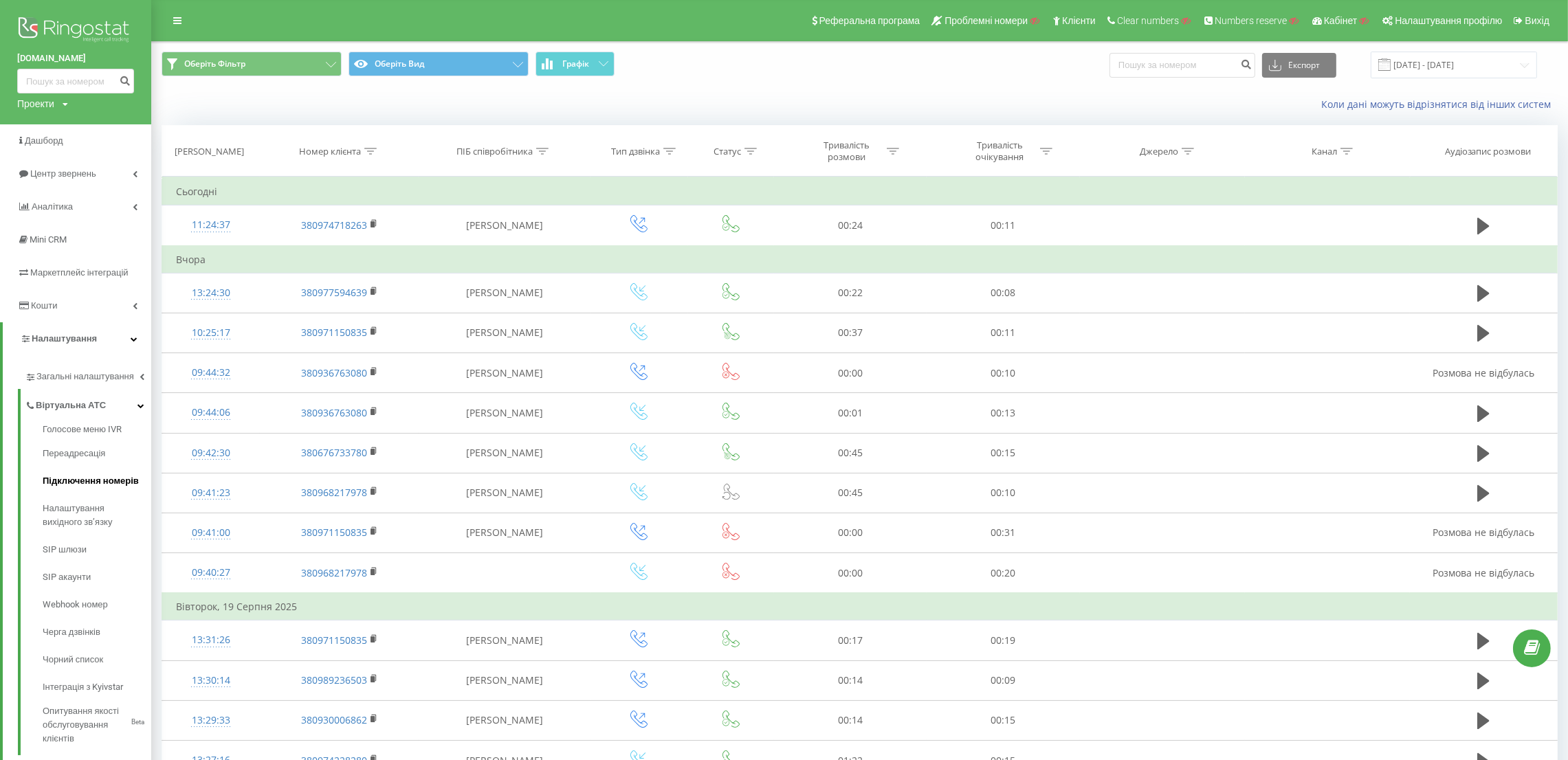
click at [83, 476] on span "Підключення номерів" at bounding box center [90, 481] width 97 height 14
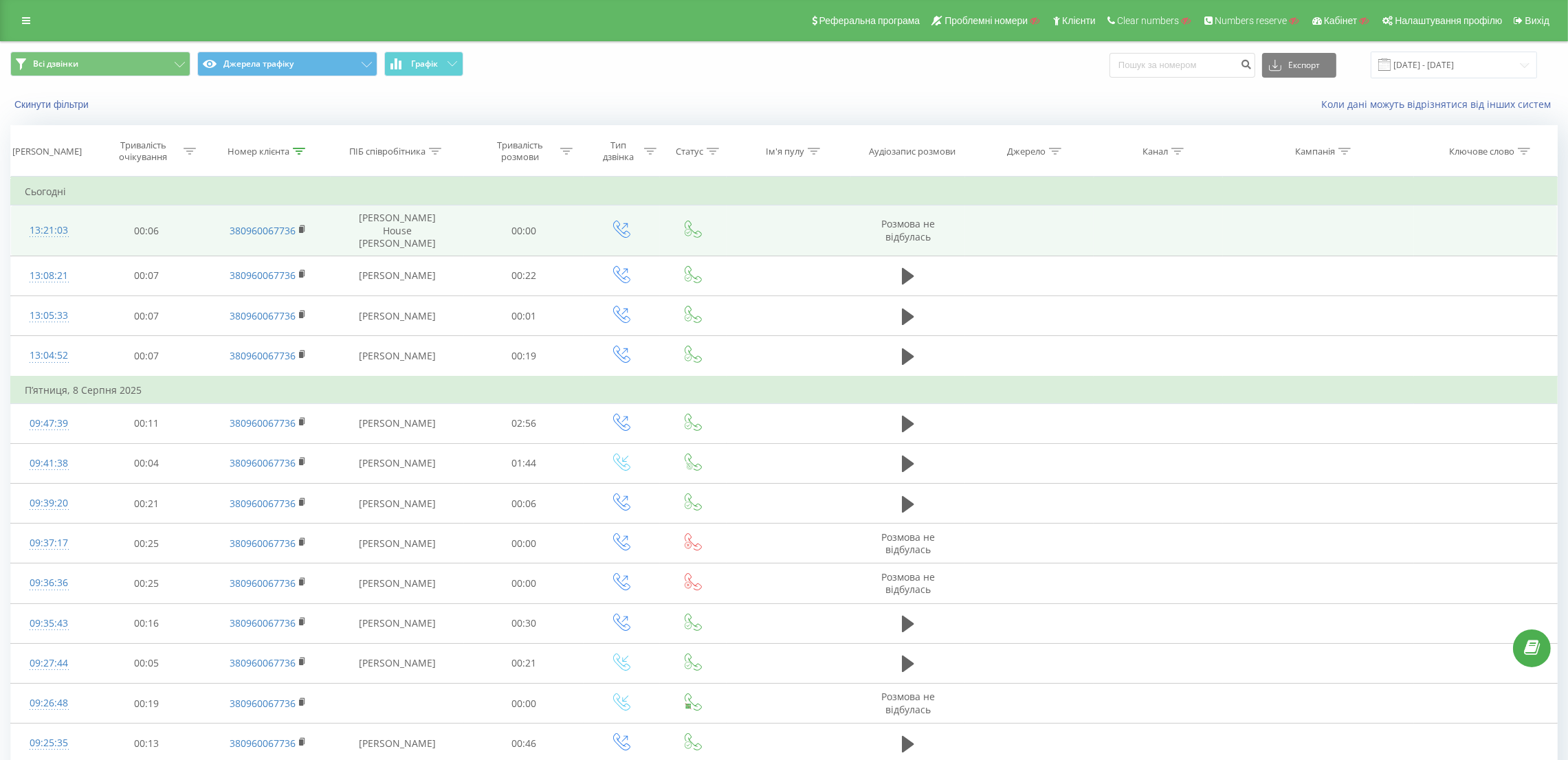
click at [40, 229] on div "13:21:03" at bounding box center [49, 230] width 49 height 27
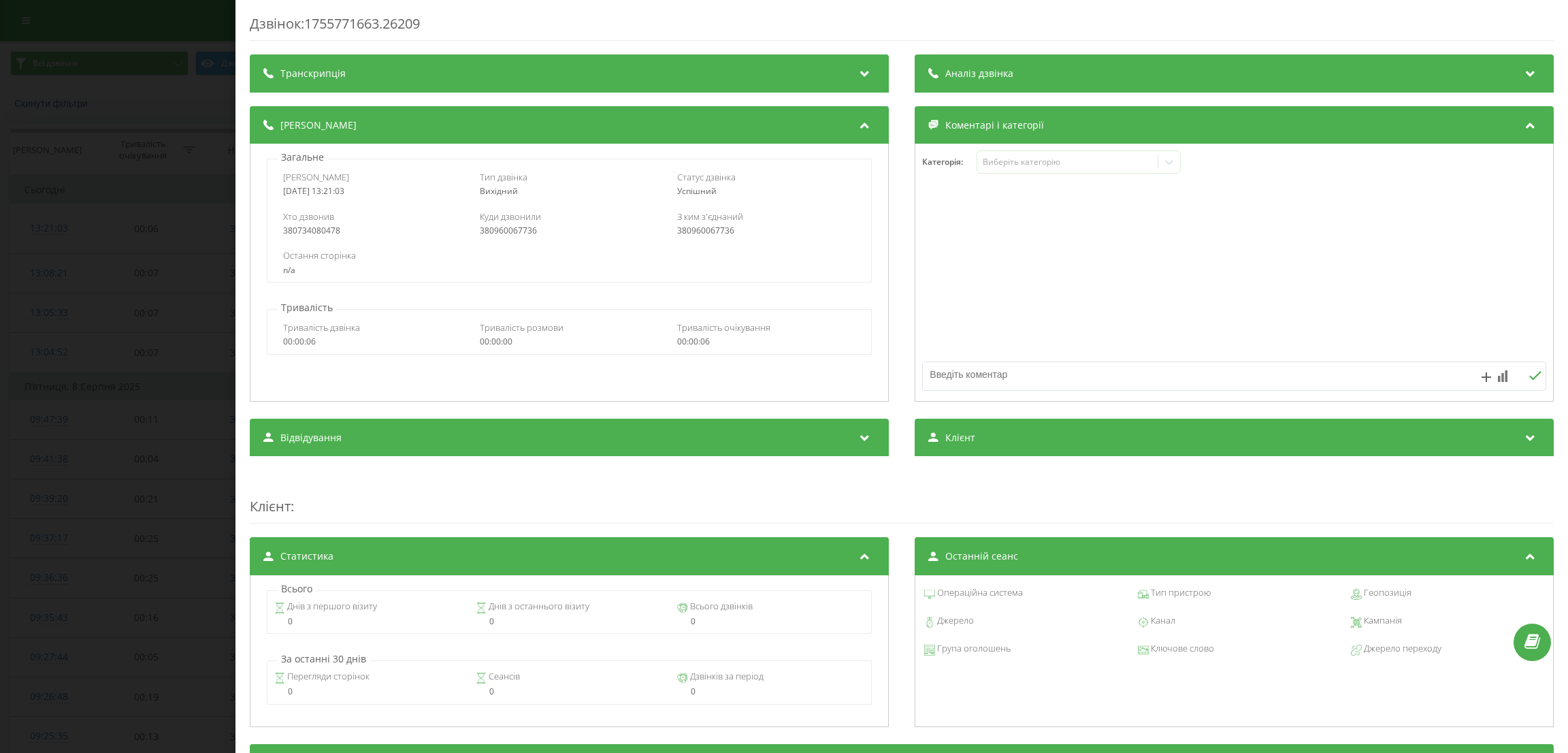
click at [317, 231] on div "380734080478" at bounding box center [372, 230] width 179 height 9
copy div "380734080478"
click at [207, 251] on div "Дзвінок : 1755771663.26209 Транскрипція Для AI-аналізу майбутніх дзвінків налаш…" at bounding box center [784, 376] width 1568 height 753
